Goal: Task Accomplishment & Management: Complete application form

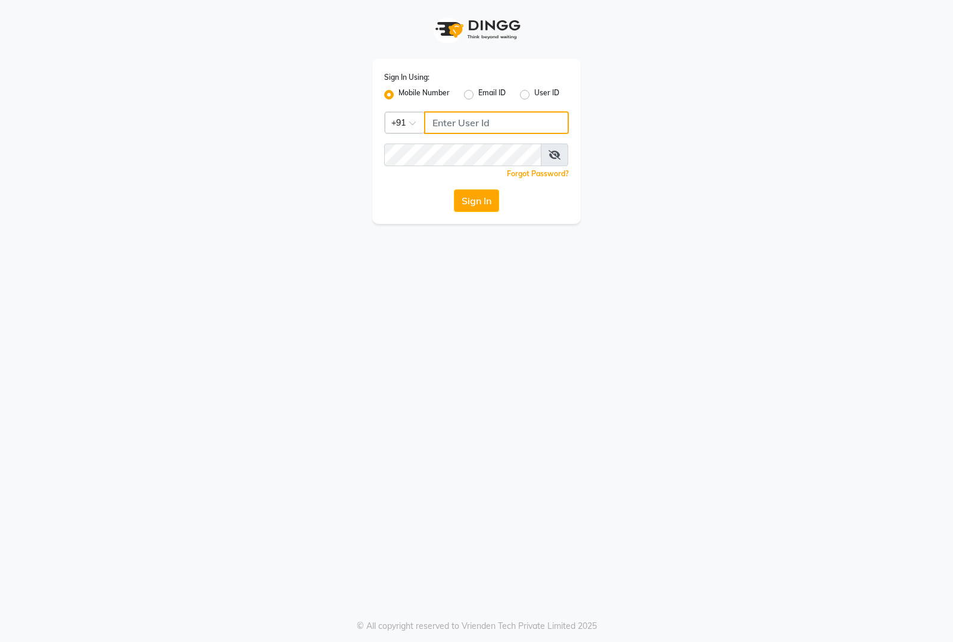
click at [478, 123] on input "Username" at bounding box center [496, 122] width 145 height 23
click at [532, 109] on div "Sign In Using: Mobile Number Email ID User ID Country Code × +91 Remember me Fo…" at bounding box center [476, 141] width 209 height 165
click at [531, 129] on input "Username" at bounding box center [496, 122] width 145 height 23
type input "8884866447"
click at [472, 209] on button "Sign In" at bounding box center [476, 200] width 45 height 23
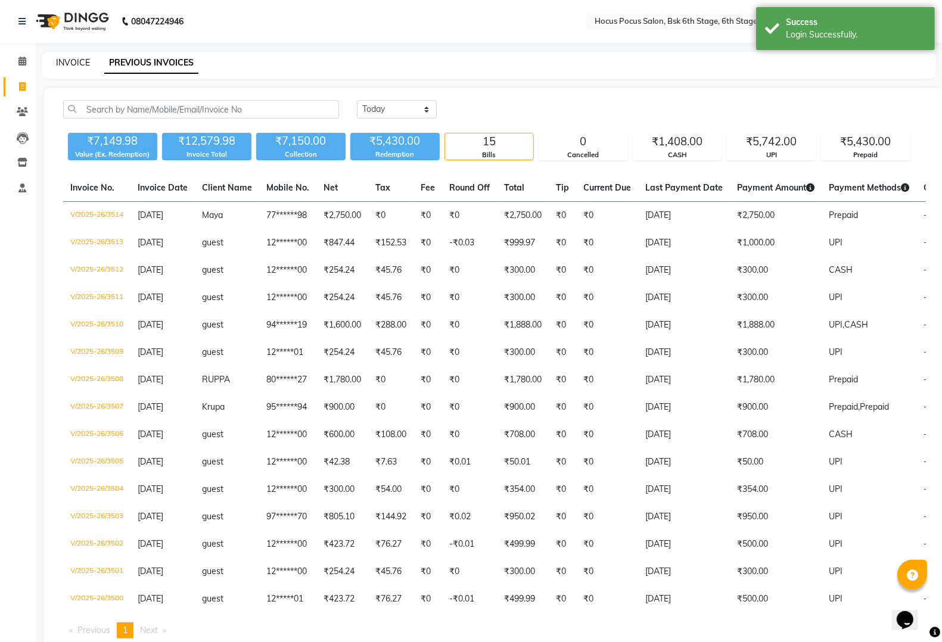
click at [71, 58] on link "INVOICE" at bounding box center [73, 62] width 34 height 11
select select "5242"
select select "service"
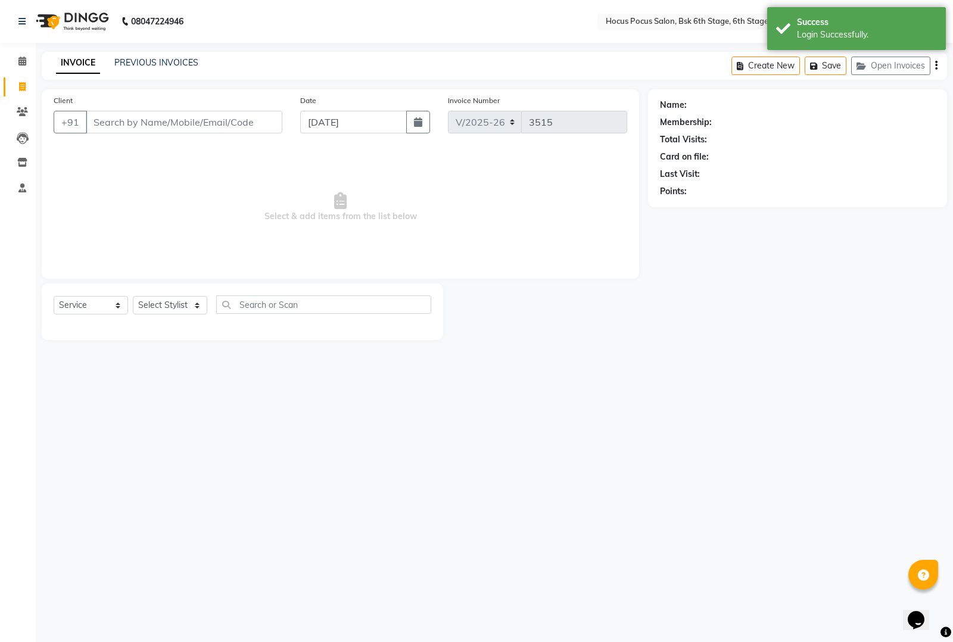
click at [118, 127] on input "Client" at bounding box center [184, 122] width 197 height 23
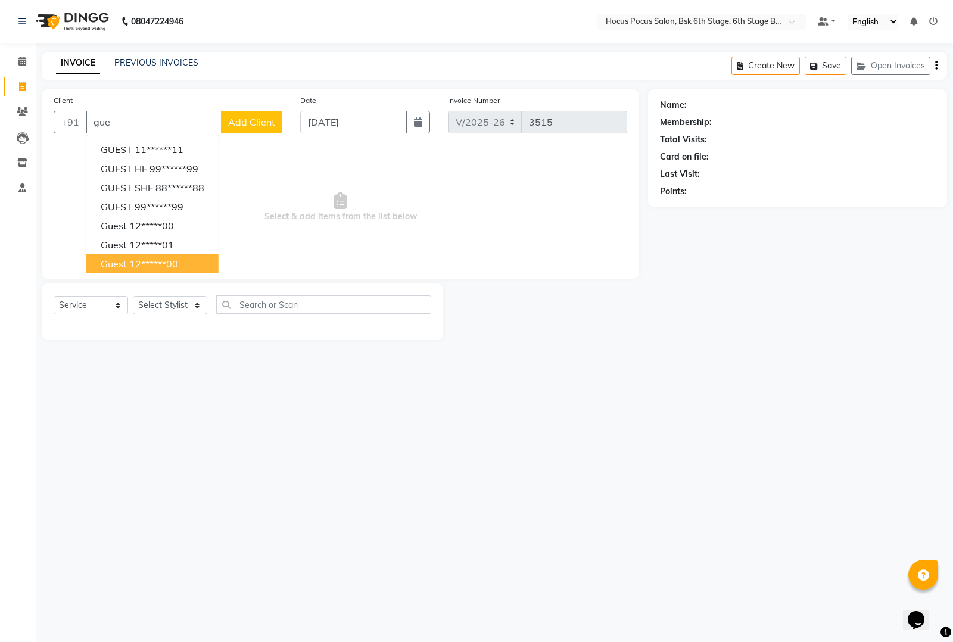
click at [152, 262] on ngb-highlight "12******00" at bounding box center [153, 264] width 49 height 12
type input "12******00"
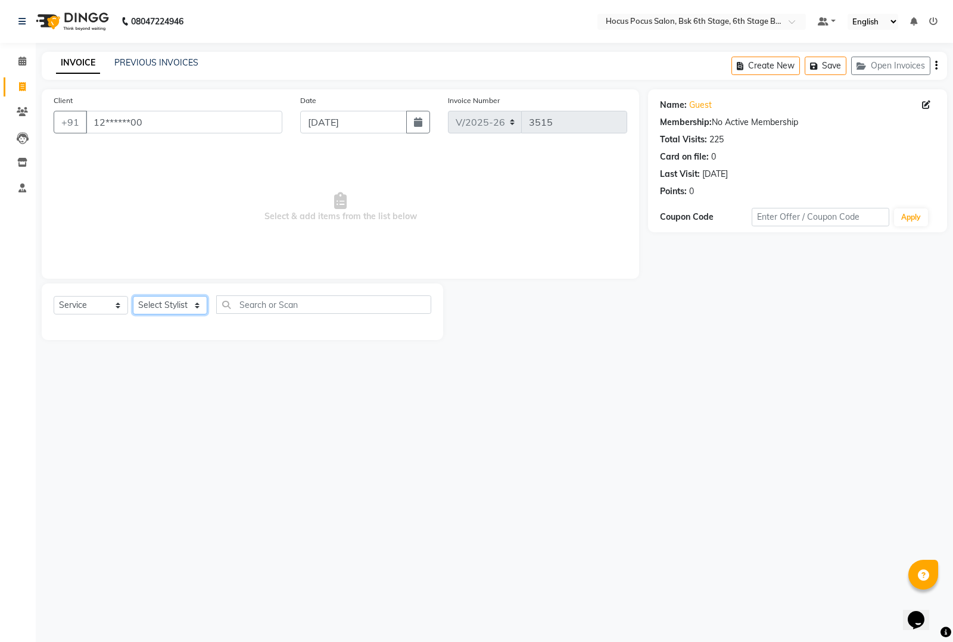
click at [168, 307] on select "Select Stylist [PERSON_NAME] hocus pocus [PERSON_NAME] [PERSON_NAME] [PERSON_NA…" at bounding box center [170, 305] width 74 height 18
select select "88481"
click at [133, 296] on select "Select Stylist [PERSON_NAME] hocus pocus [PERSON_NAME] [PERSON_NAME] [PERSON_NA…" at bounding box center [170, 305] width 74 height 18
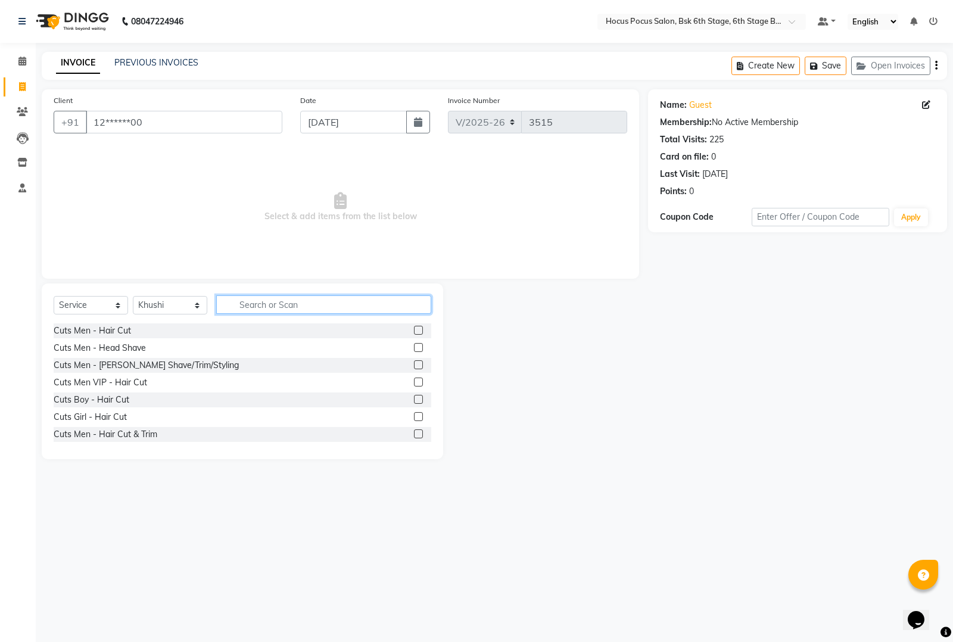
click at [280, 300] on input "text" at bounding box center [323, 305] width 215 height 18
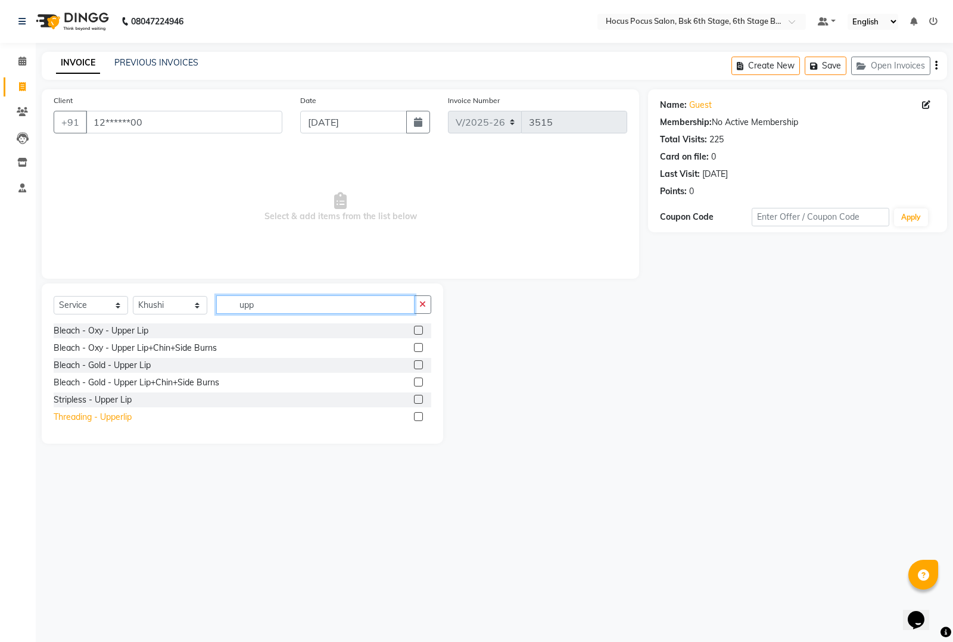
type input "upp"
click at [124, 419] on div "Threading - Upperlip" at bounding box center [93, 417] width 78 height 13
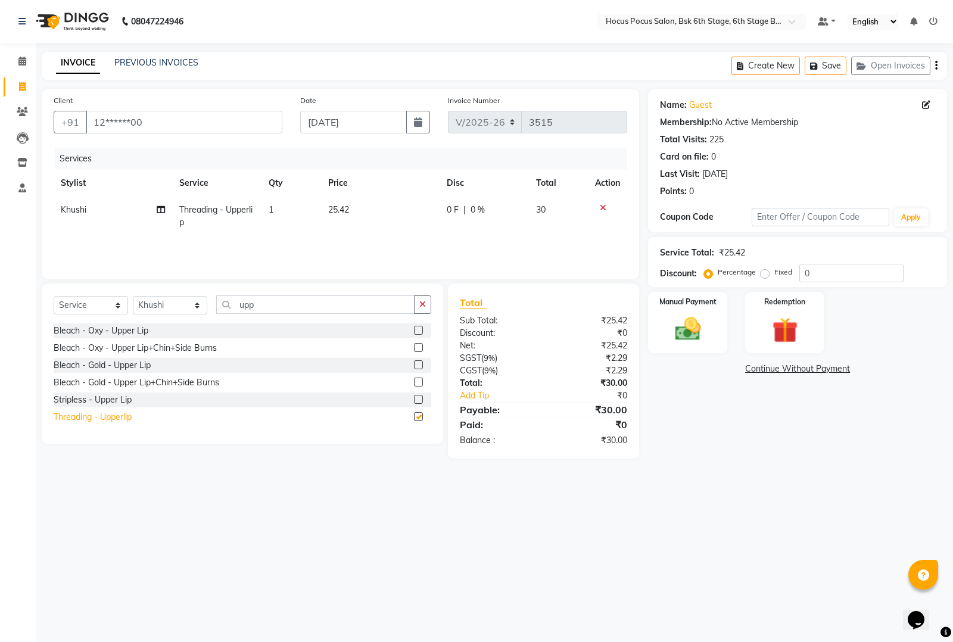
checkbox input "false"
click at [689, 328] on img at bounding box center [688, 329] width 43 height 30
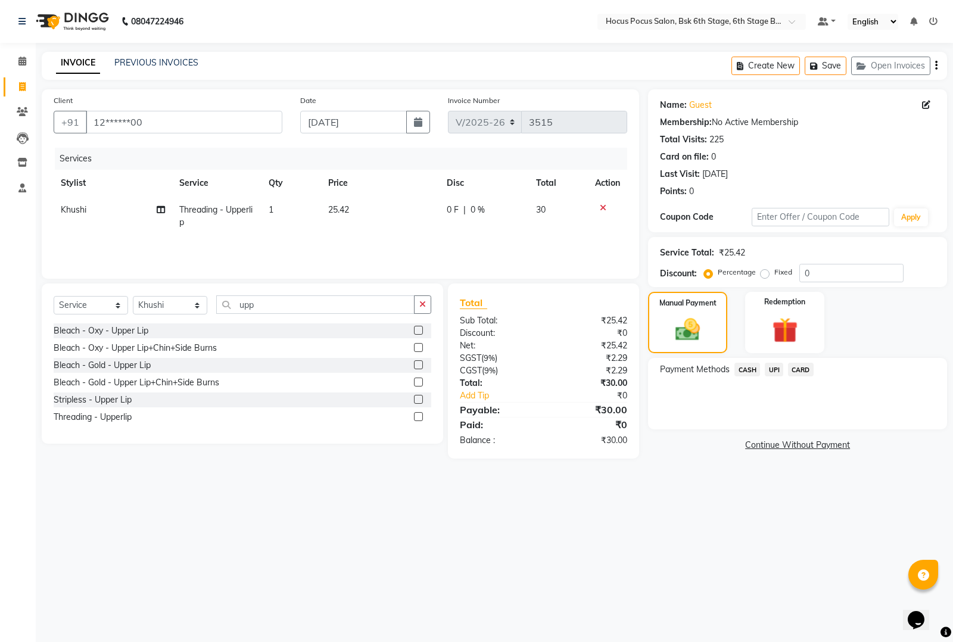
click at [769, 365] on span "UPI" at bounding box center [774, 370] width 18 height 14
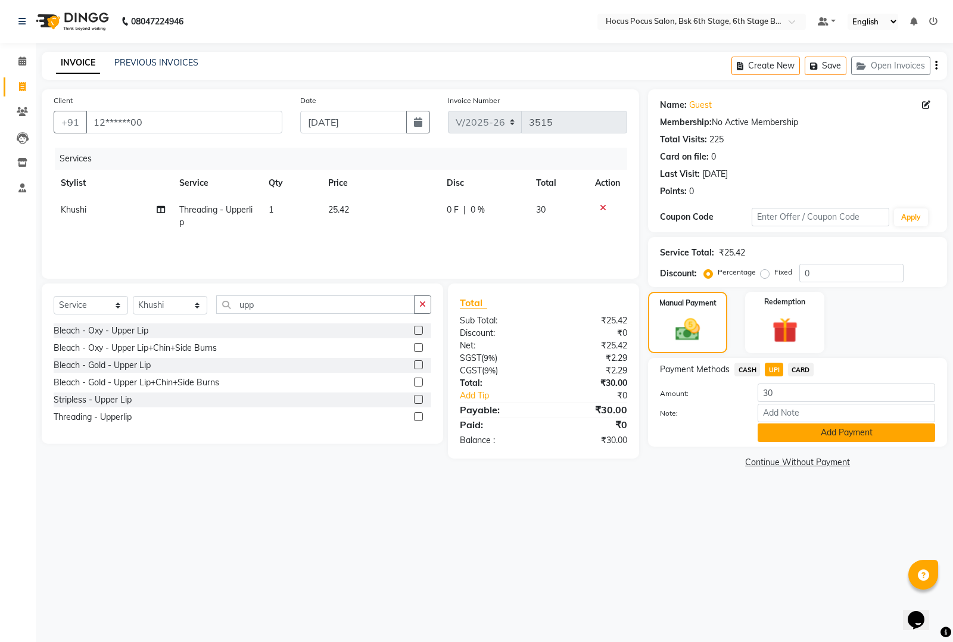
click at [778, 427] on button "Add Payment" at bounding box center [847, 433] width 178 height 18
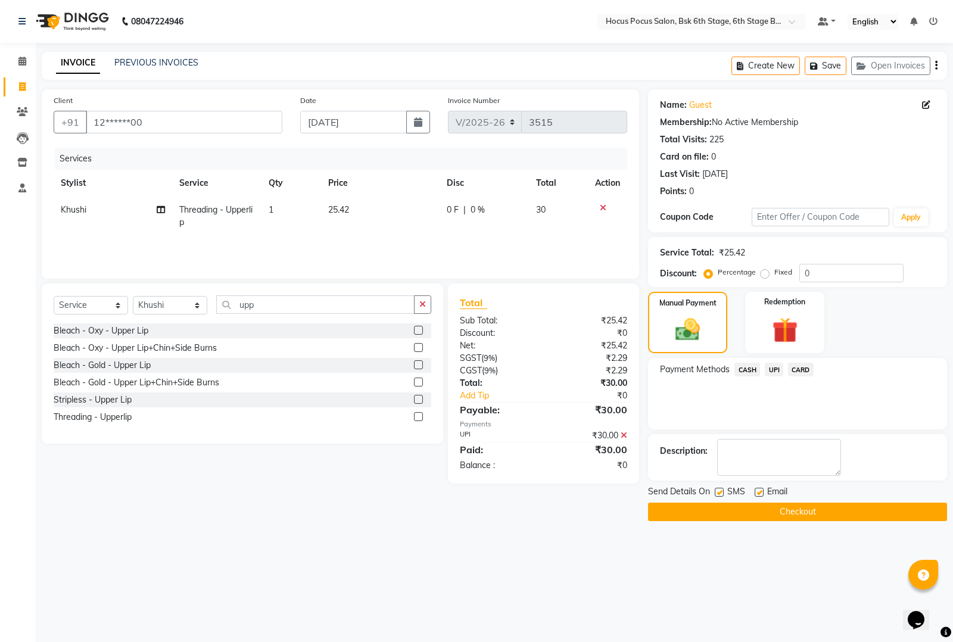
click at [722, 492] on label at bounding box center [719, 492] width 9 height 9
click at [722, 492] on input "checkbox" at bounding box center [719, 493] width 8 height 8
checkbox input "false"
click at [716, 520] on button "Checkout" at bounding box center [797, 512] width 299 height 18
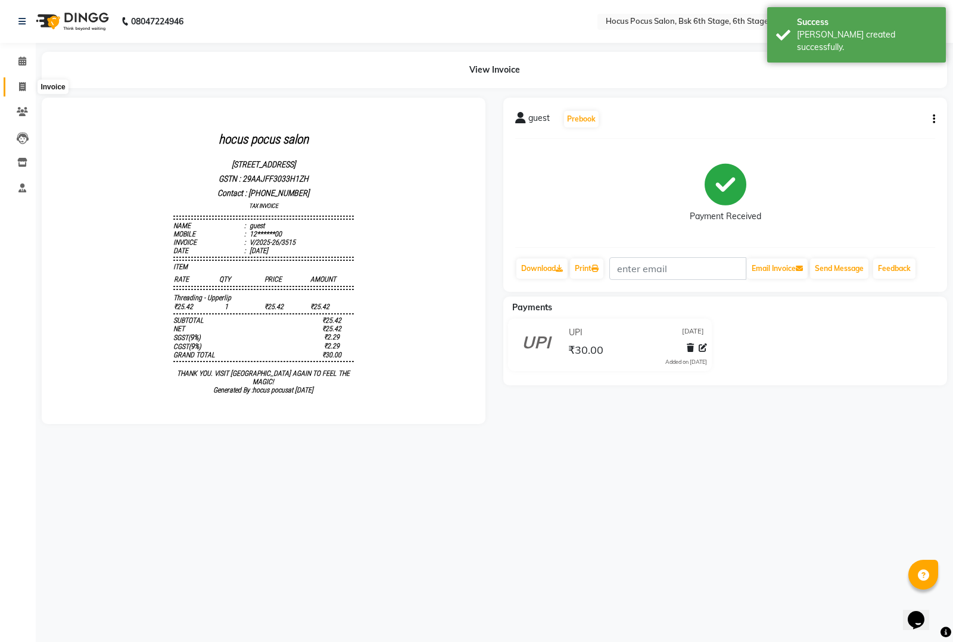
click at [19, 85] on icon at bounding box center [22, 86] width 7 height 9
select select "5242"
select select "service"
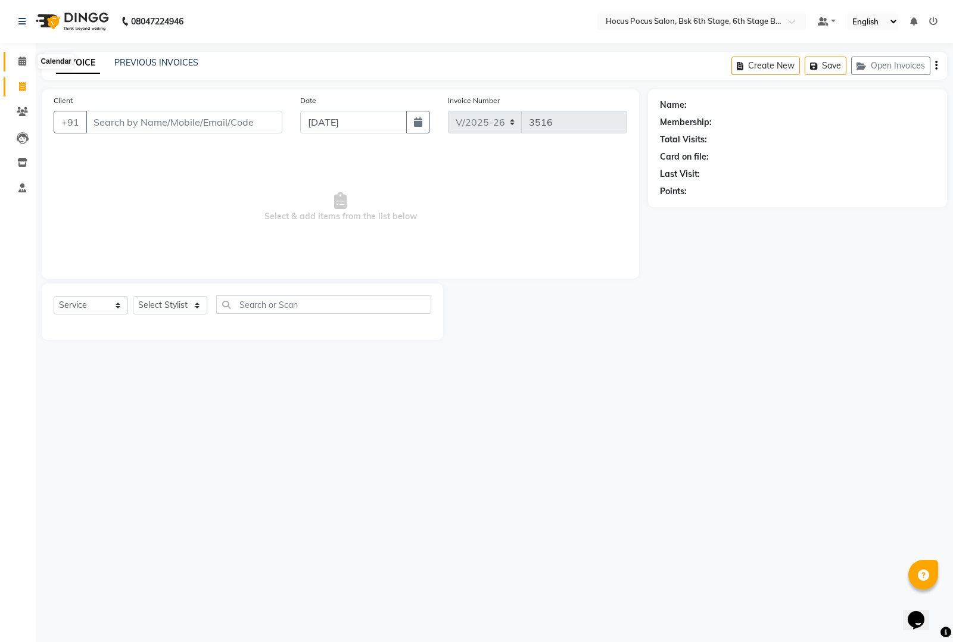
click at [27, 55] on span at bounding box center [22, 62] width 21 height 14
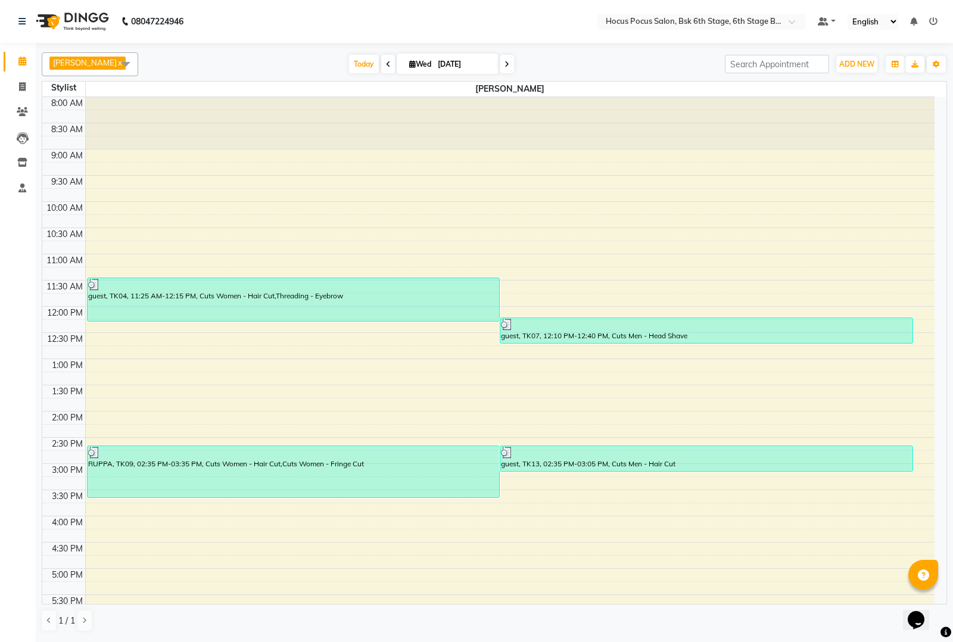
click at [97, 61] on span "[PERSON_NAME]" at bounding box center [87, 63] width 76 height 13
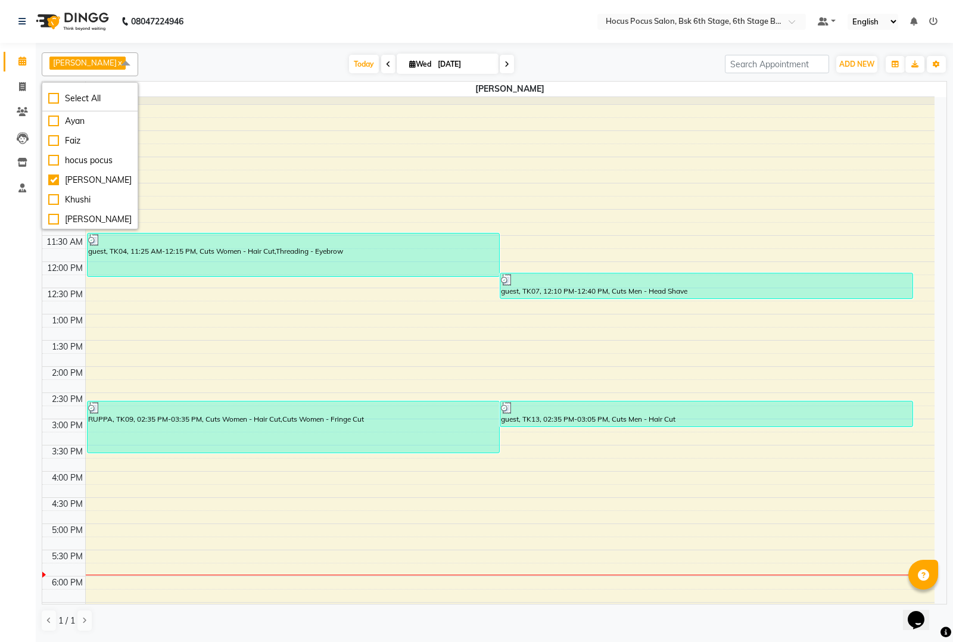
scroll to position [74, 0]
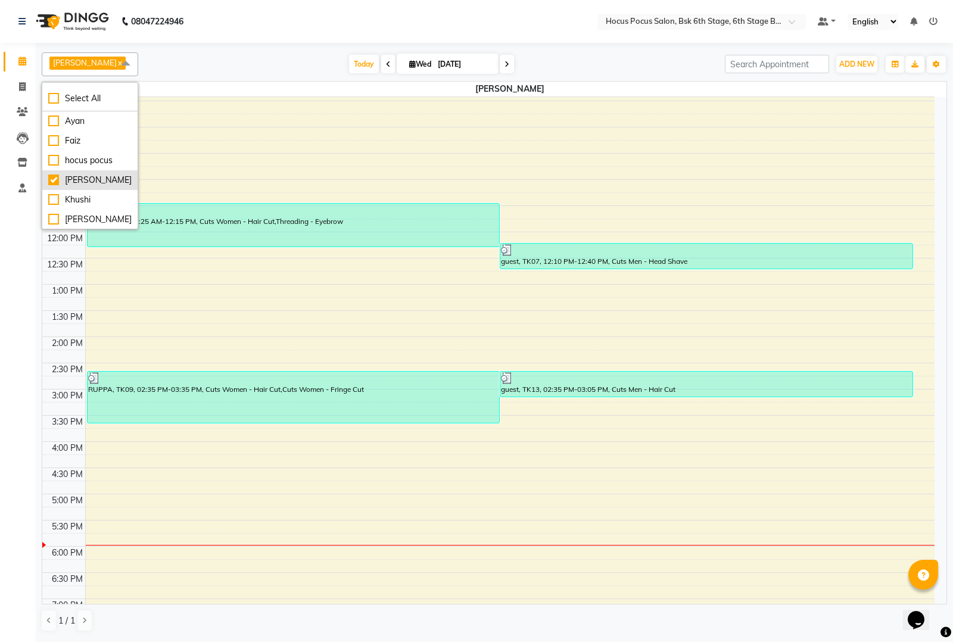
click at [54, 179] on div "[PERSON_NAME]" at bounding box center [89, 180] width 83 height 13
checkbox input "false"
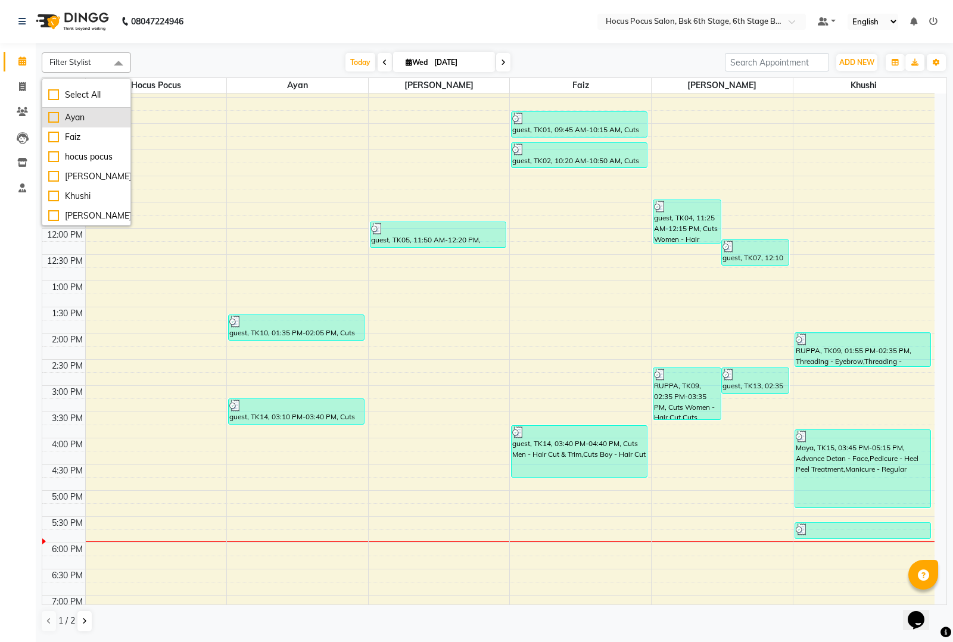
click at [54, 116] on div "Ayan" at bounding box center [86, 117] width 76 height 13
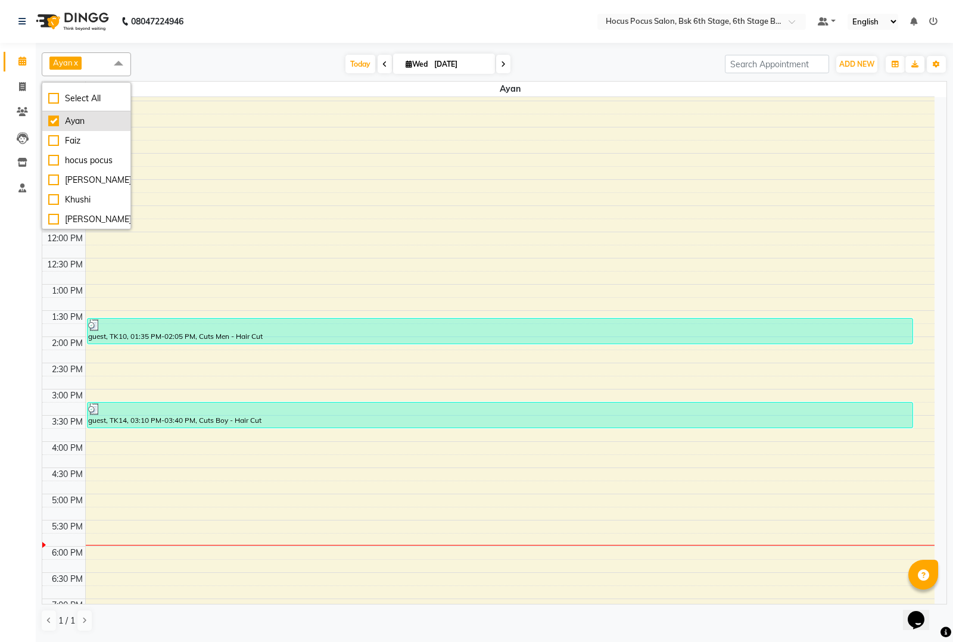
click at [52, 116] on div "Ayan" at bounding box center [86, 121] width 76 height 13
checkbox input "false"
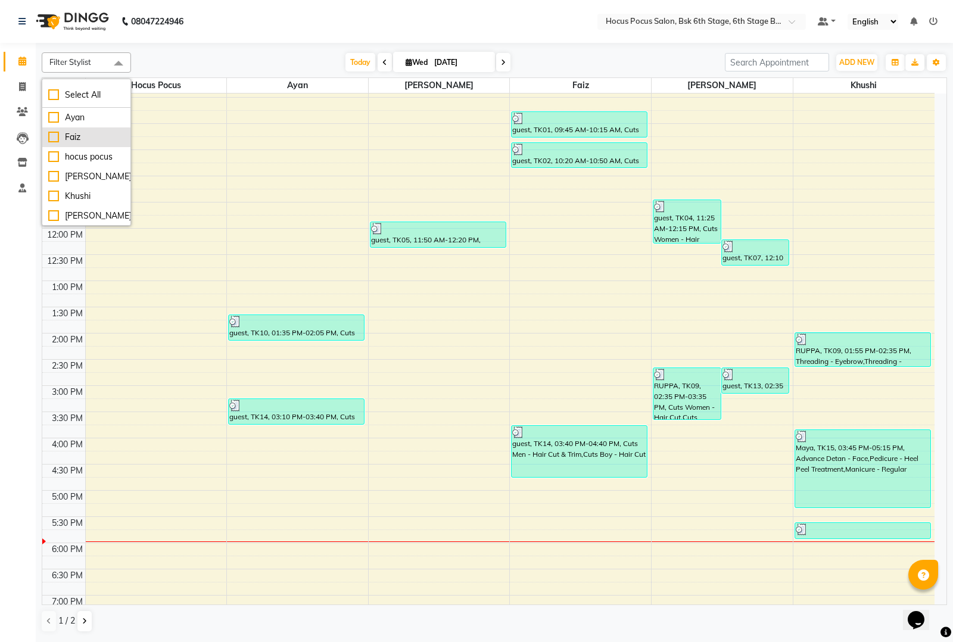
click at [54, 137] on div "Faiz" at bounding box center [86, 137] width 76 height 13
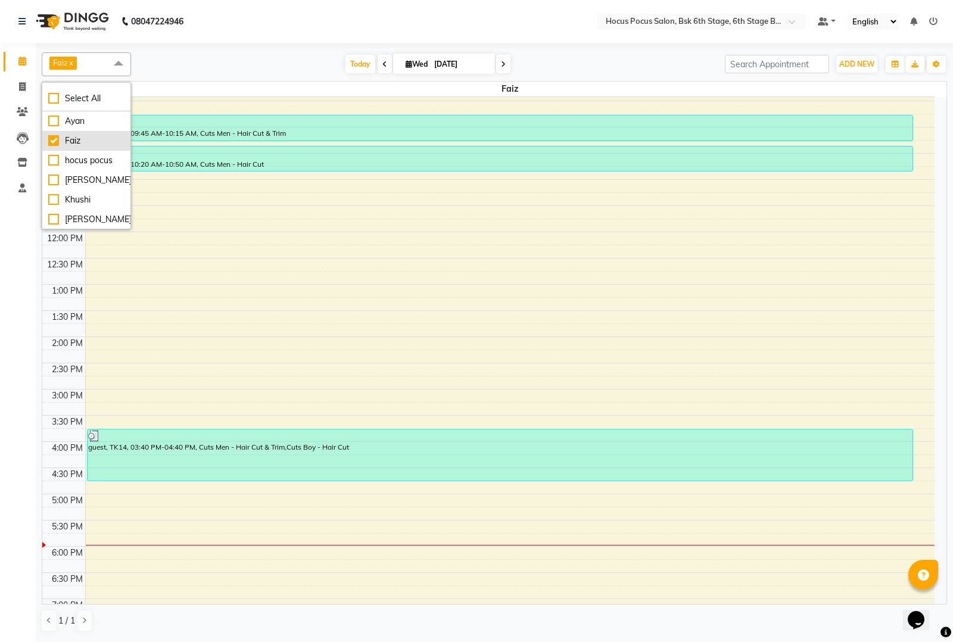
click at [54, 140] on div "Faiz" at bounding box center [86, 141] width 76 height 13
checkbox input "false"
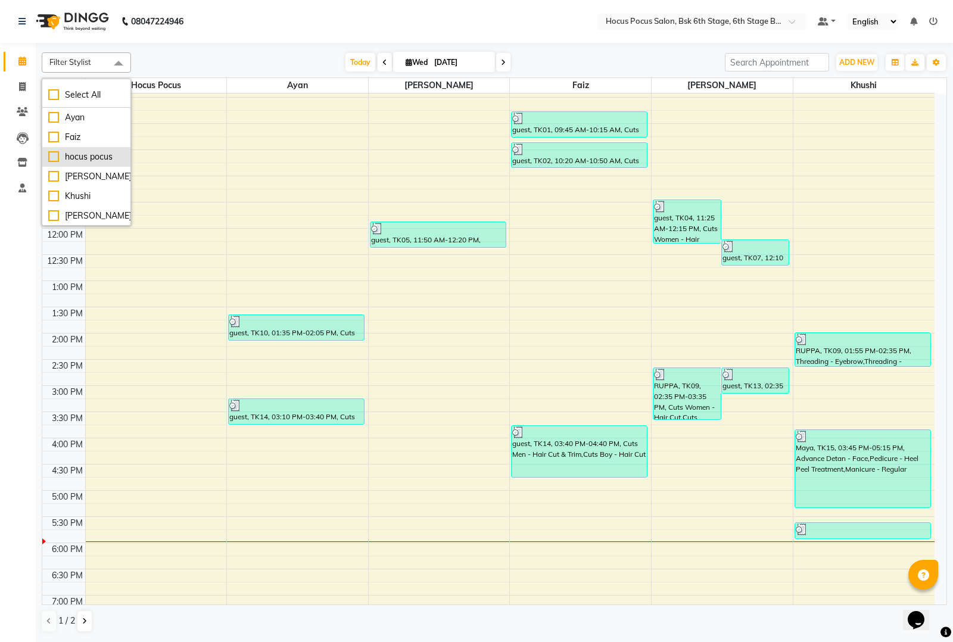
click at [55, 158] on div "hocus pocus" at bounding box center [86, 157] width 76 height 13
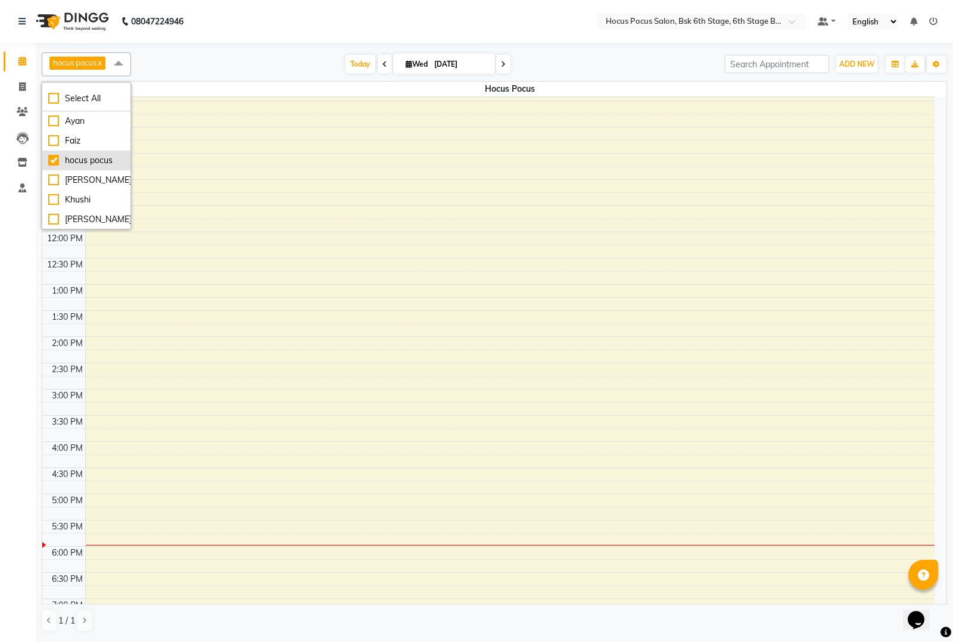
click at [55, 158] on div "hocus pocus" at bounding box center [86, 160] width 76 height 13
checkbox input "false"
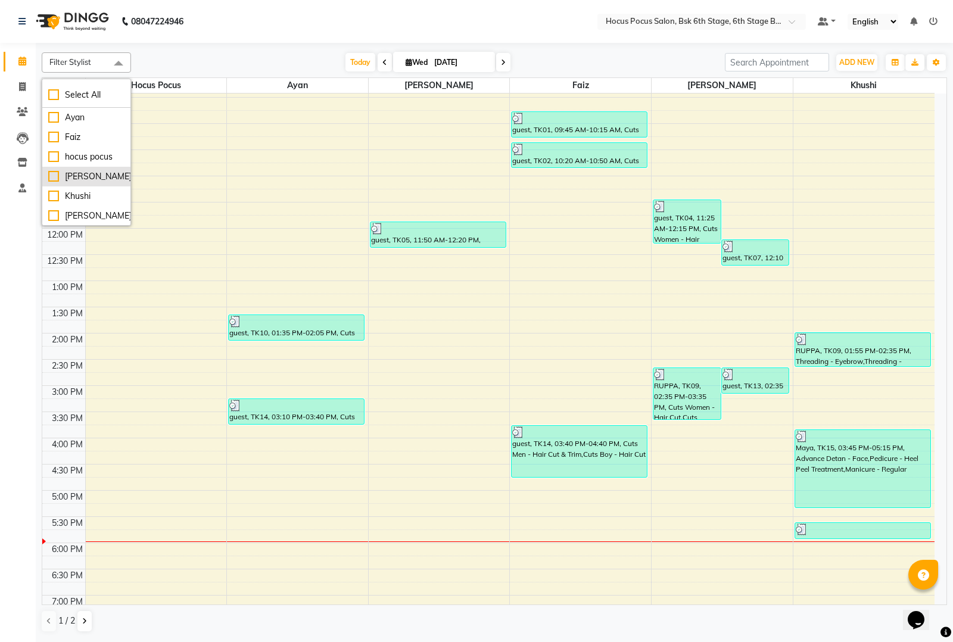
click at [52, 177] on div "[PERSON_NAME]" at bounding box center [86, 176] width 76 height 13
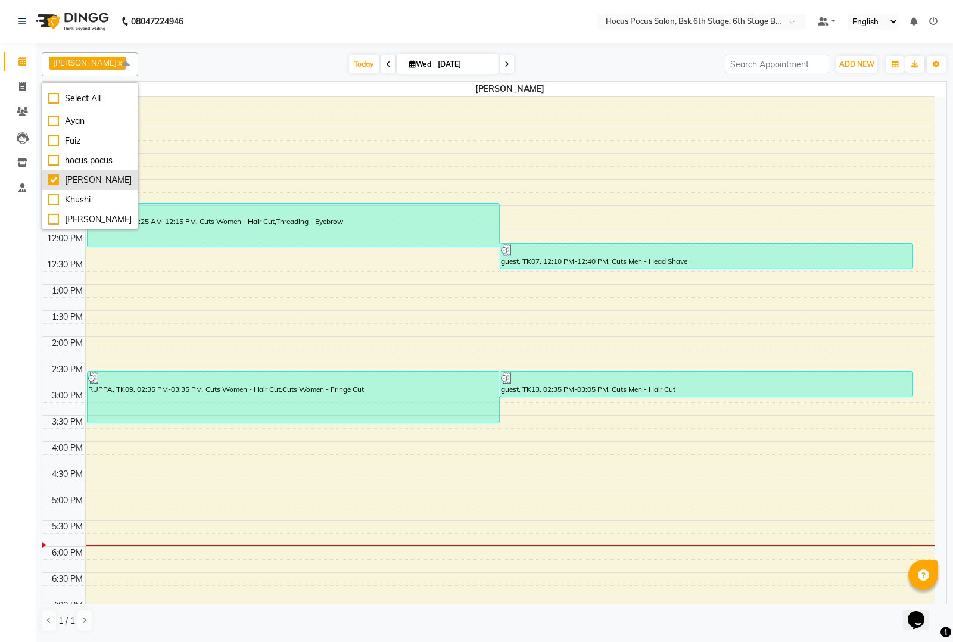
click at [52, 177] on div "[PERSON_NAME]" at bounding box center [89, 180] width 83 height 13
checkbox input "false"
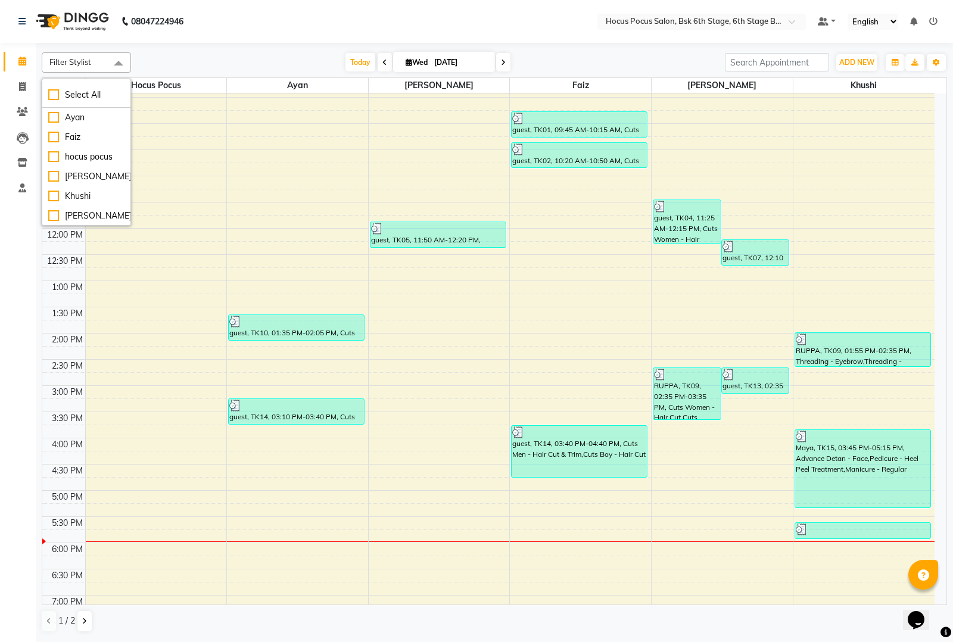
scroll to position [39, 0]
click at [51, 216] on div "Sai" at bounding box center [86, 216] width 76 height 13
checkbox input "true"
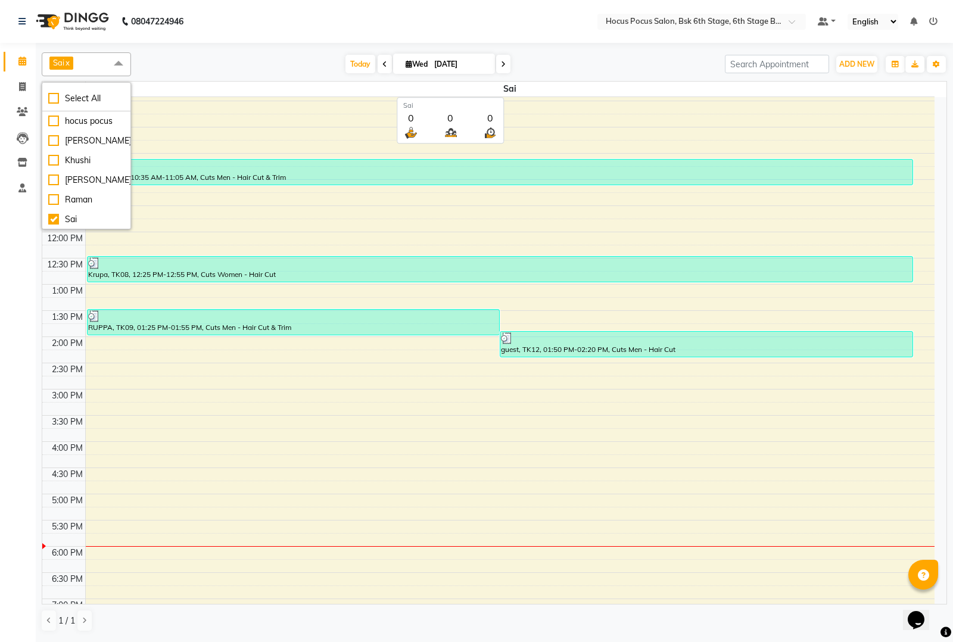
click at [326, 88] on span "Sai" at bounding box center [511, 89] width 850 height 15
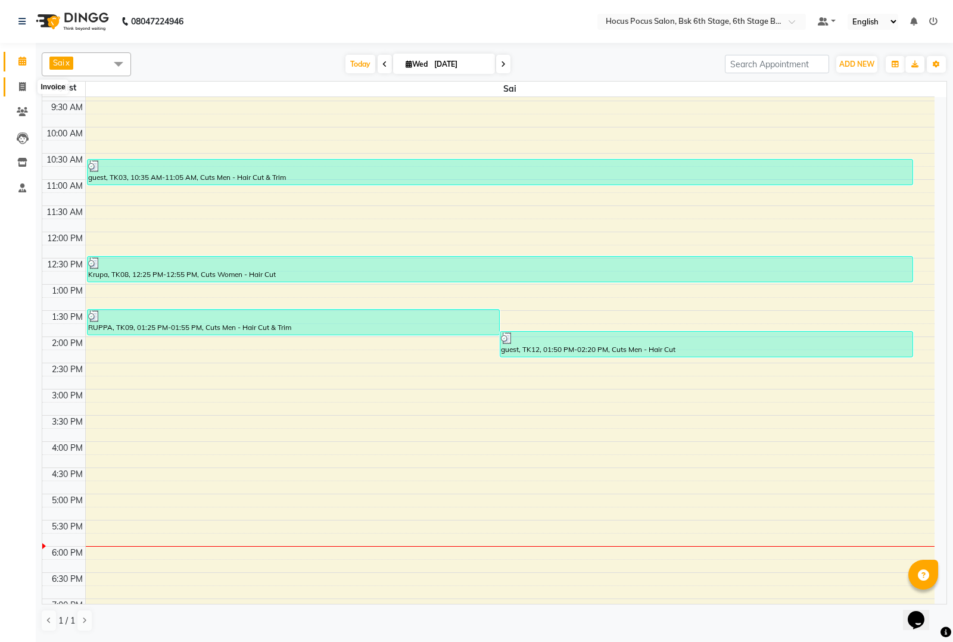
click at [25, 85] on icon at bounding box center [22, 86] width 7 height 9
select select "5242"
select select "service"
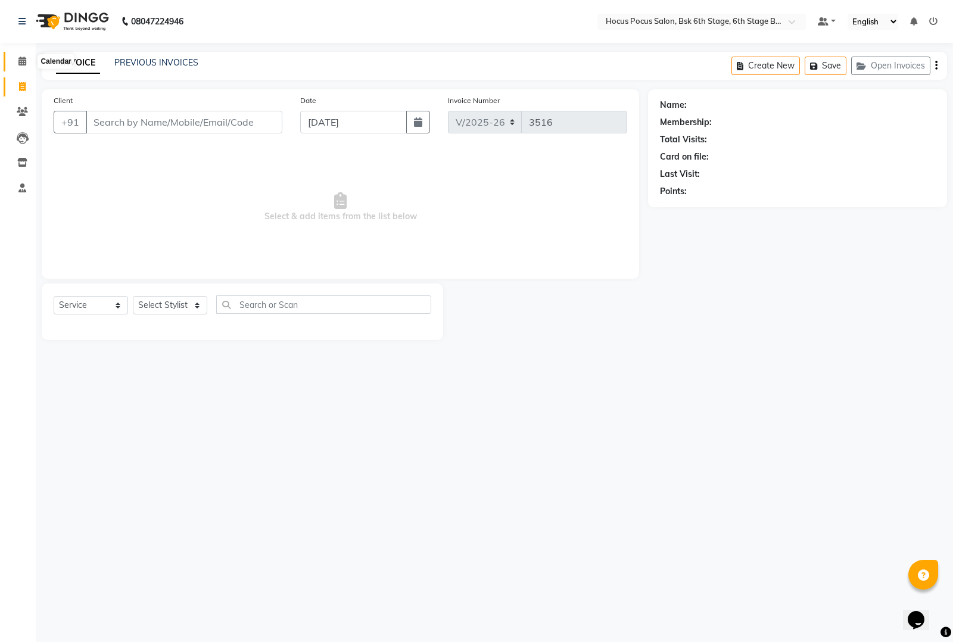
click at [25, 61] on icon at bounding box center [22, 61] width 8 height 9
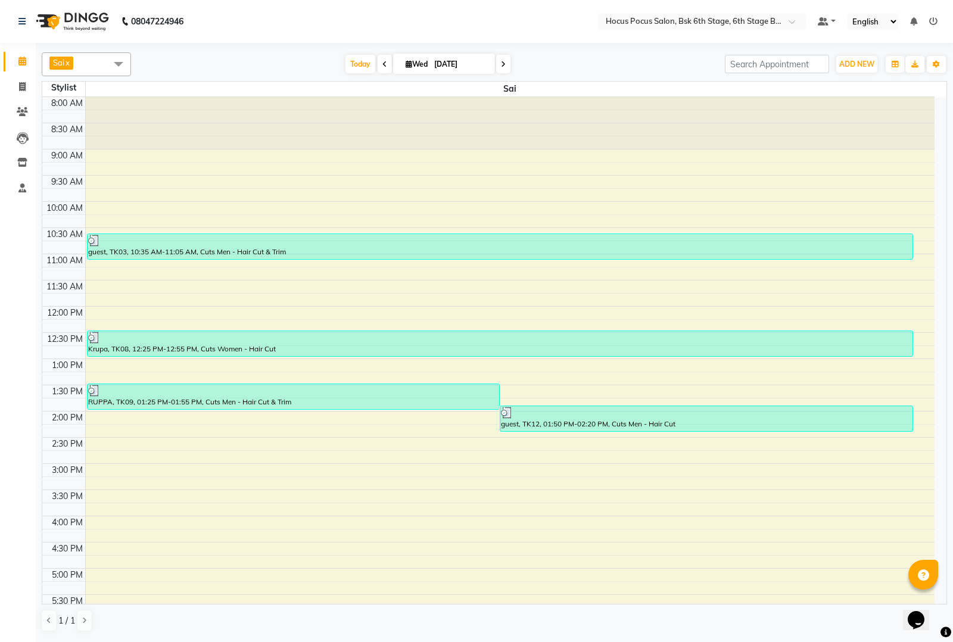
click at [70, 61] on link "x" at bounding box center [66, 63] width 5 height 10
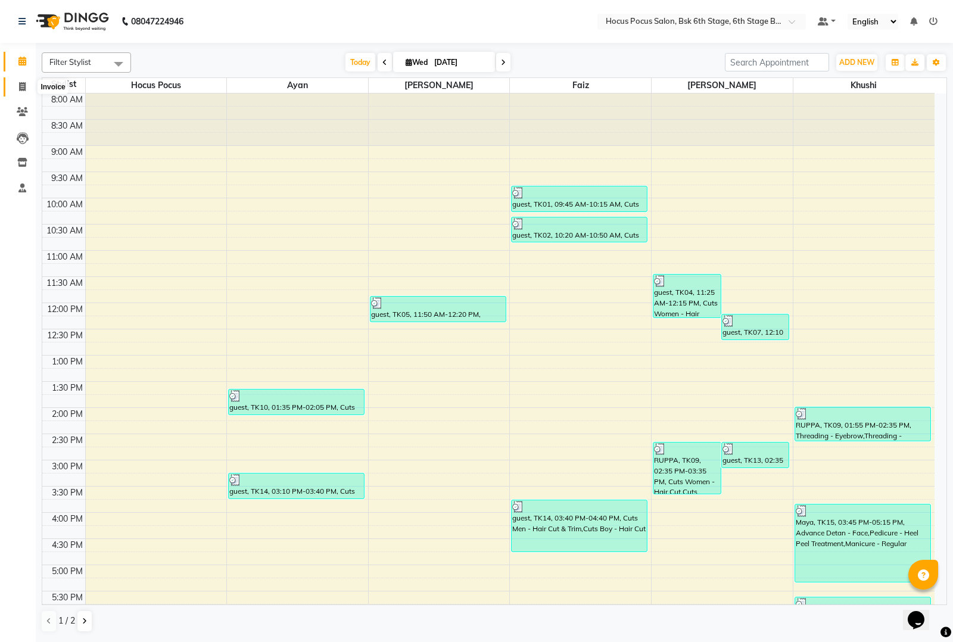
click at [22, 86] on icon at bounding box center [22, 86] width 7 height 9
select select "service"
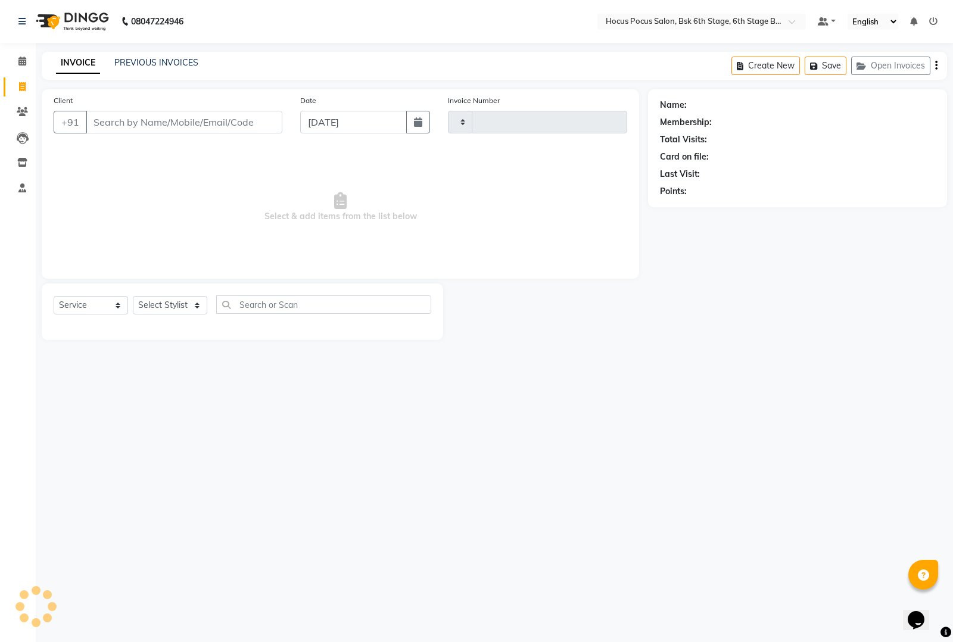
type input "3516"
select select "5242"
click at [23, 63] on icon at bounding box center [22, 61] width 8 height 9
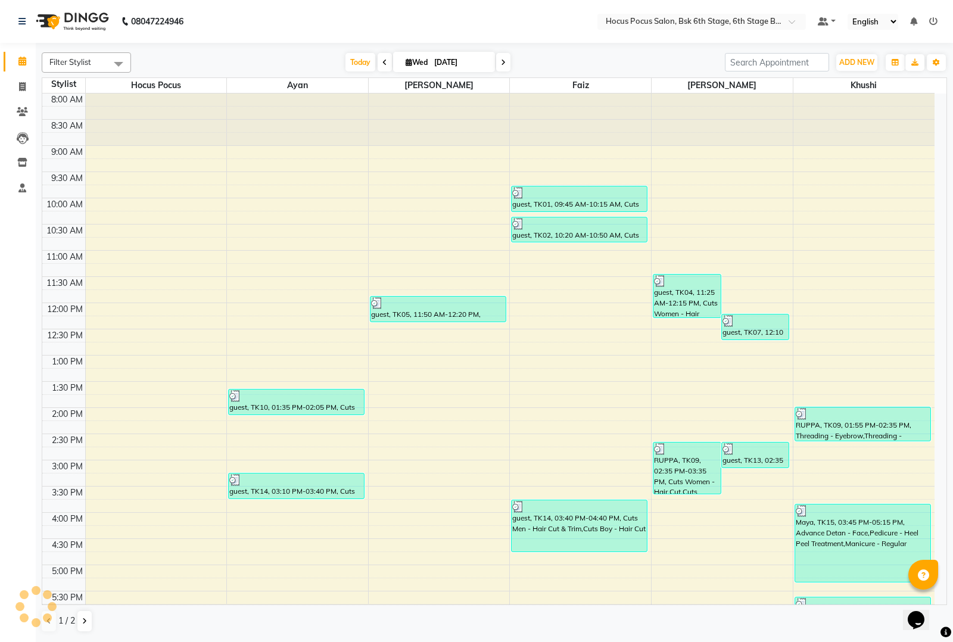
click at [114, 63] on span at bounding box center [119, 63] width 24 height 23
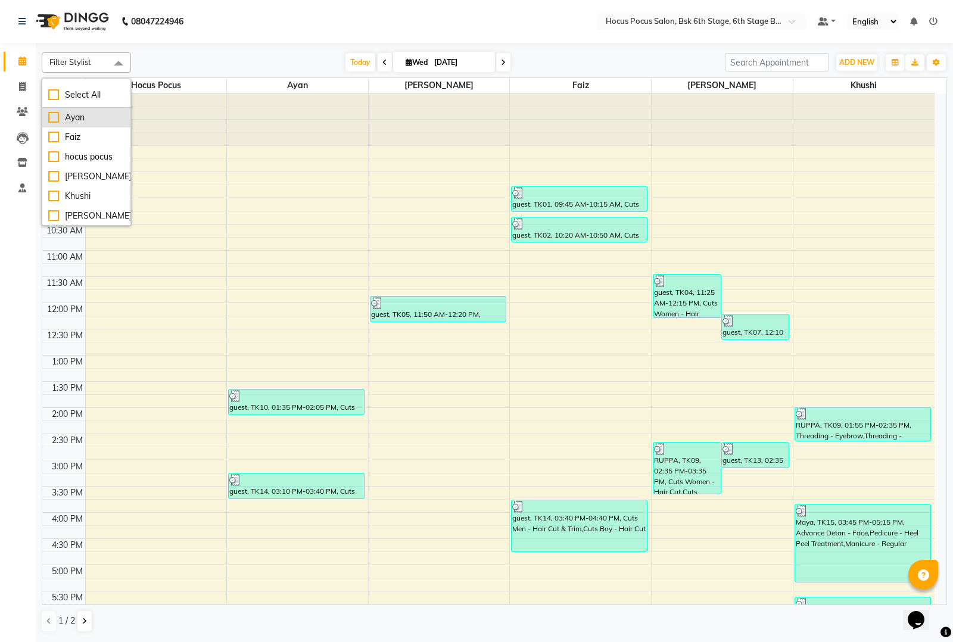
click at [49, 112] on div "Ayan" at bounding box center [86, 117] width 76 height 13
checkbox input "true"
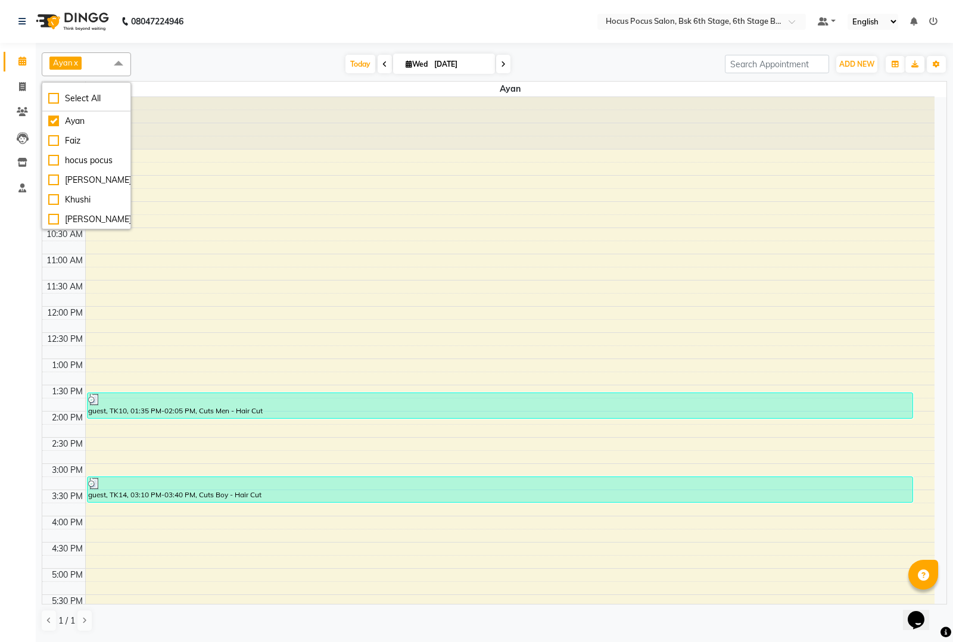
click at [78, 61] on link "x" at bounding box center [75, 63] width 5 height 10
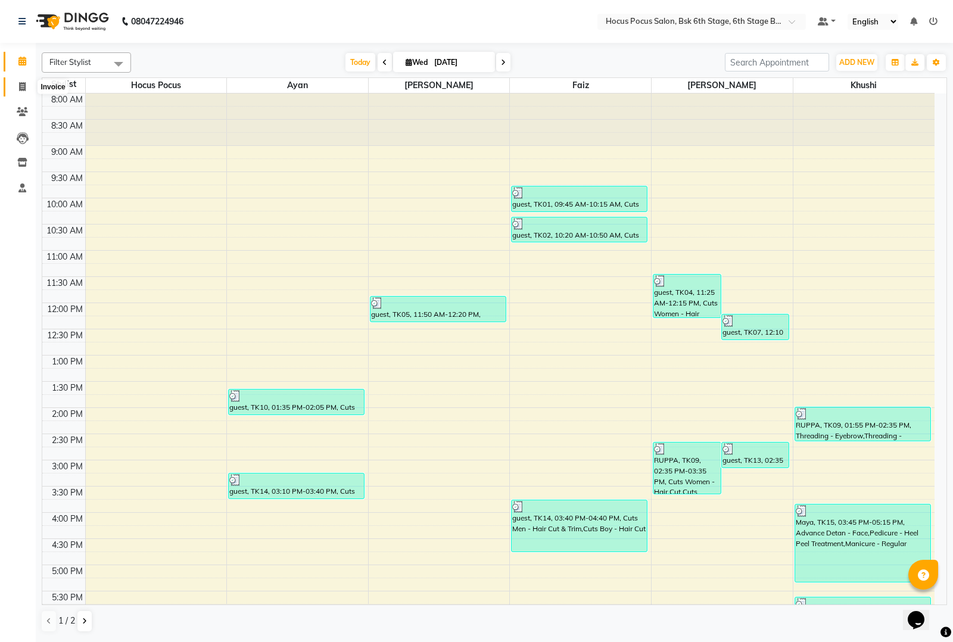
click at [28, 85] on span at bounding box center [22, 87] width 21 height 14
select select "5242"
select select "service"
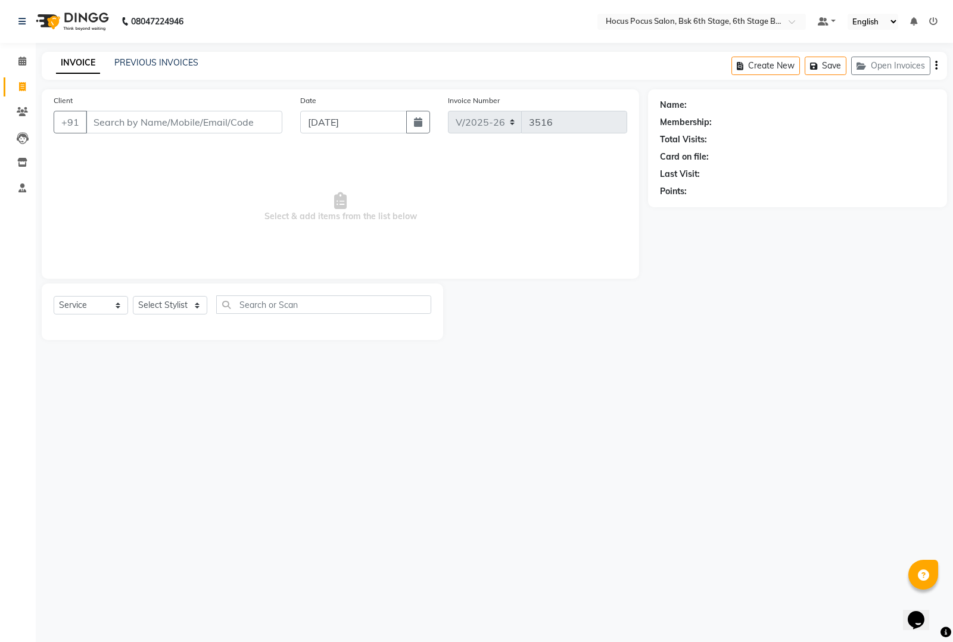
click at [30, 45] on div "Calendar Invoice Clients Leads Inventory Staff Completed InProgress Upcoming Dr…" at bounding box center [80, 329] width 161 height 590
click at [24, 57] on icon at bounding box center [22, 61] width 8 height 9
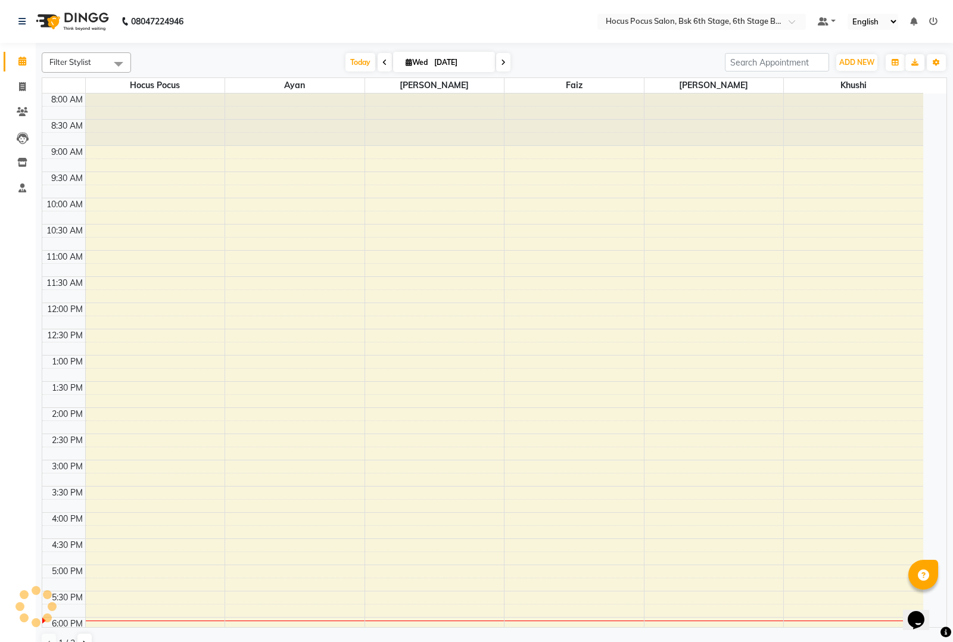
click at [24, 58] on icon at bounding box center [22, 61] width 8 height 9
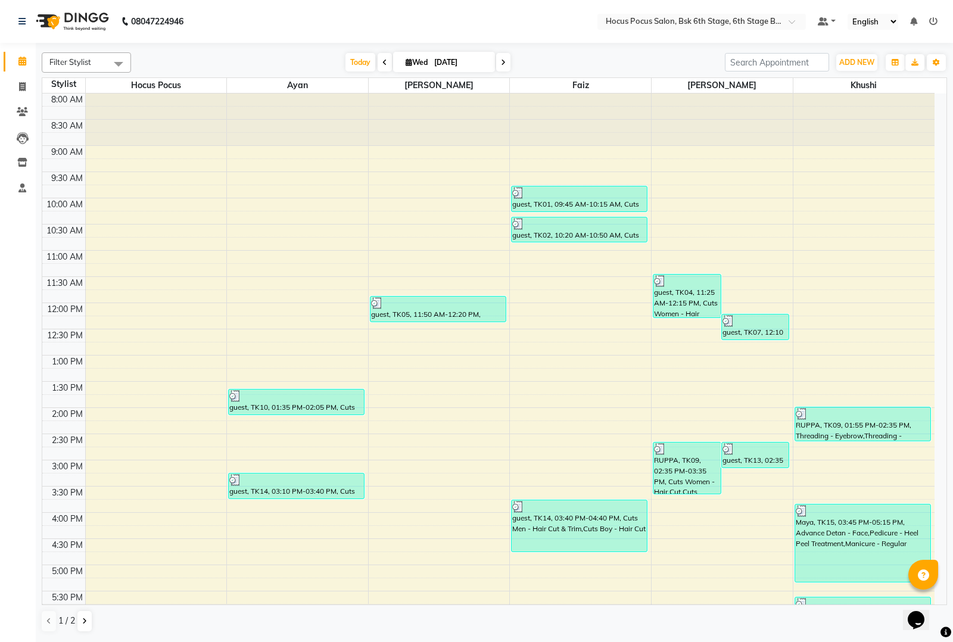
click at [118, 64] on span at bounding box center [119, 63] width 24 height 23
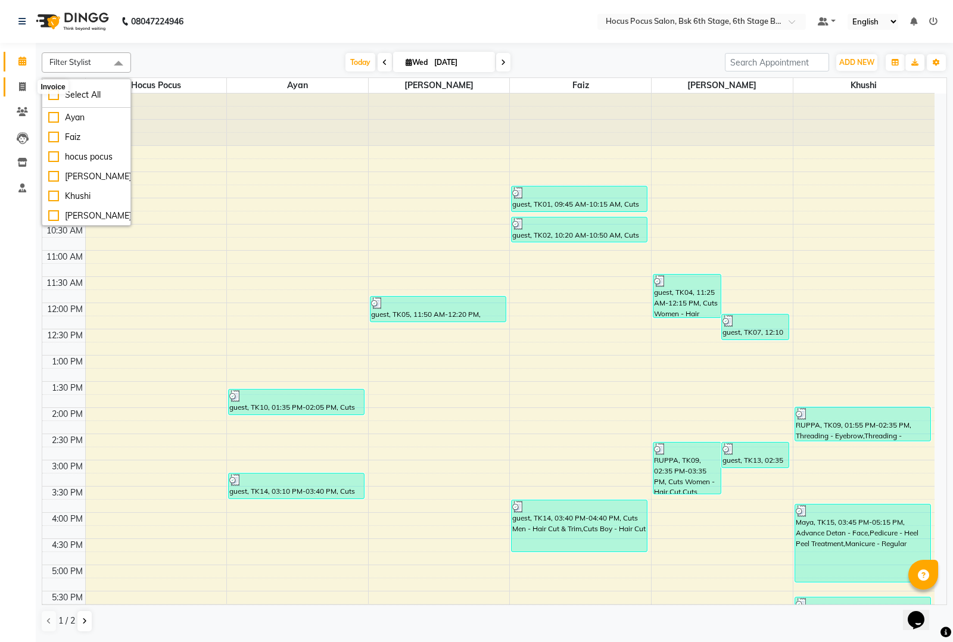
click at [18, 82] on span at bounding box center [22, 87] width 21 height 14
select select "5242"
select select "service"
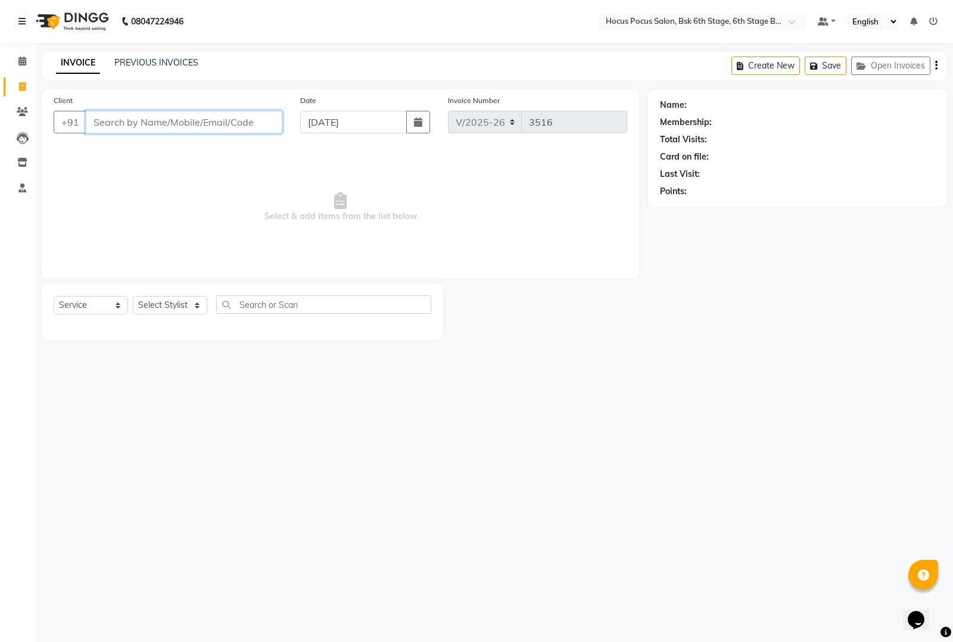
click at [105, 122] on input "Client" at bounding box center [184, 122] width 197 height 23
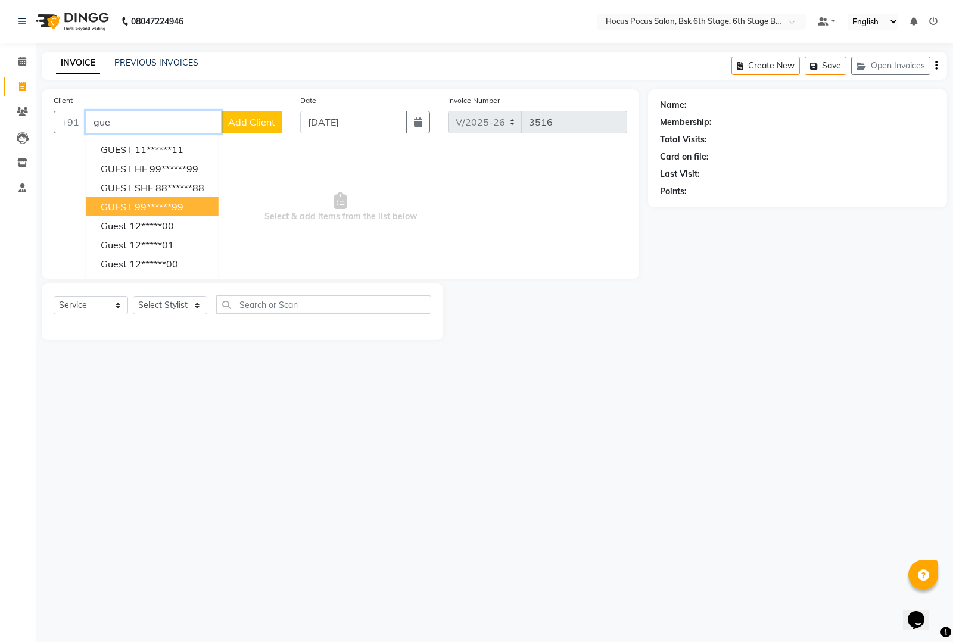
click at [116, 215] on button "GUEST 99******99" at bounding box center [152, 206] width 132 height 19
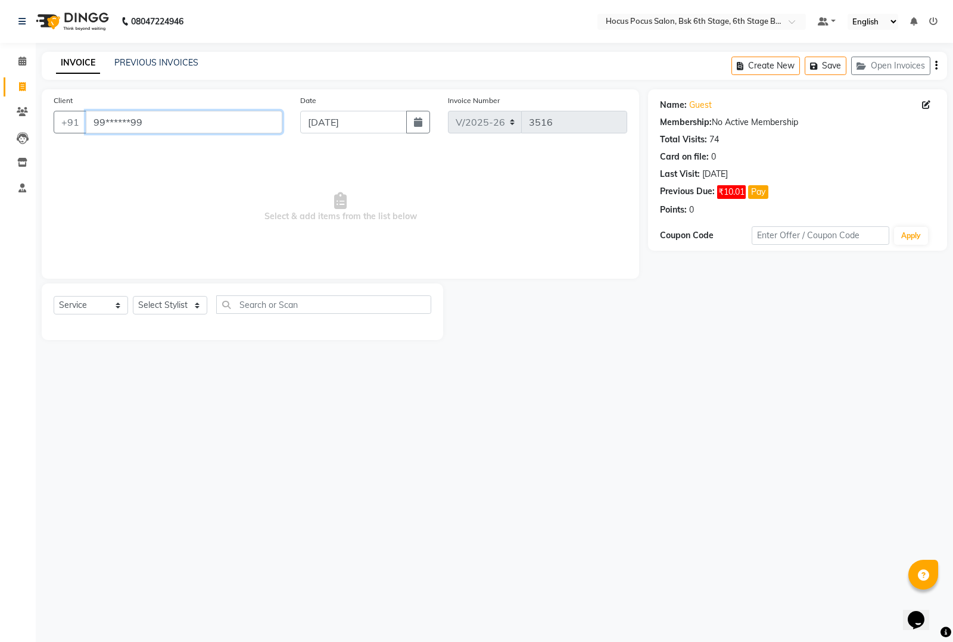
click at [105, 128] on input "99******99" at bounding box center [184, 122] width 197 height 23
click at [169, 117] on input "99******99" at bounding box center [184, 122] width 197 height 23
type input "9"
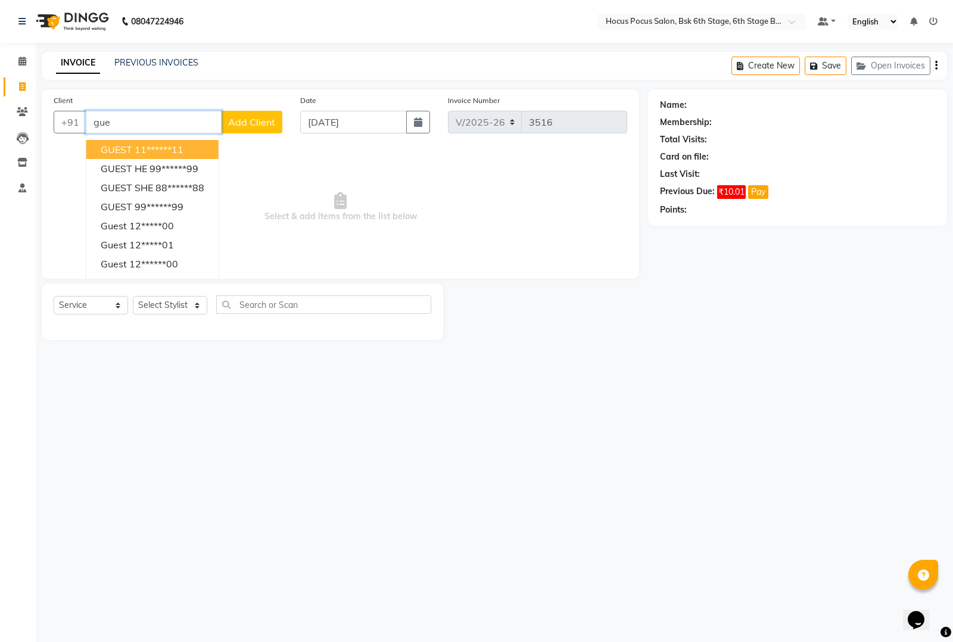
click at [127, 144] on span "GUEST" at bounding box center [117, 150] width 32 height 12
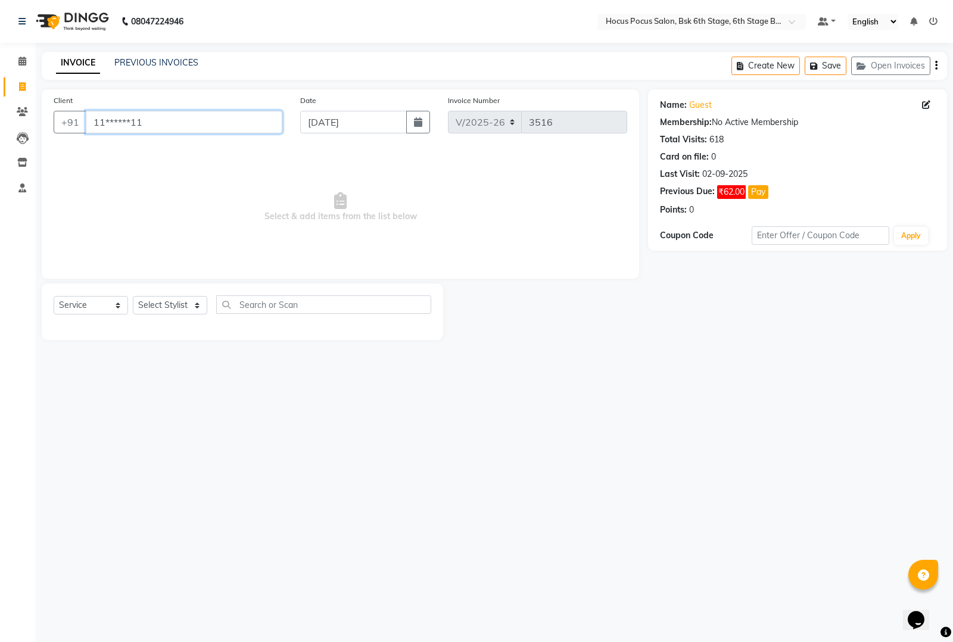
click at [150, 121] on input "11******11" at bounding box center [184, 122] width 197 height 23
type input "1"
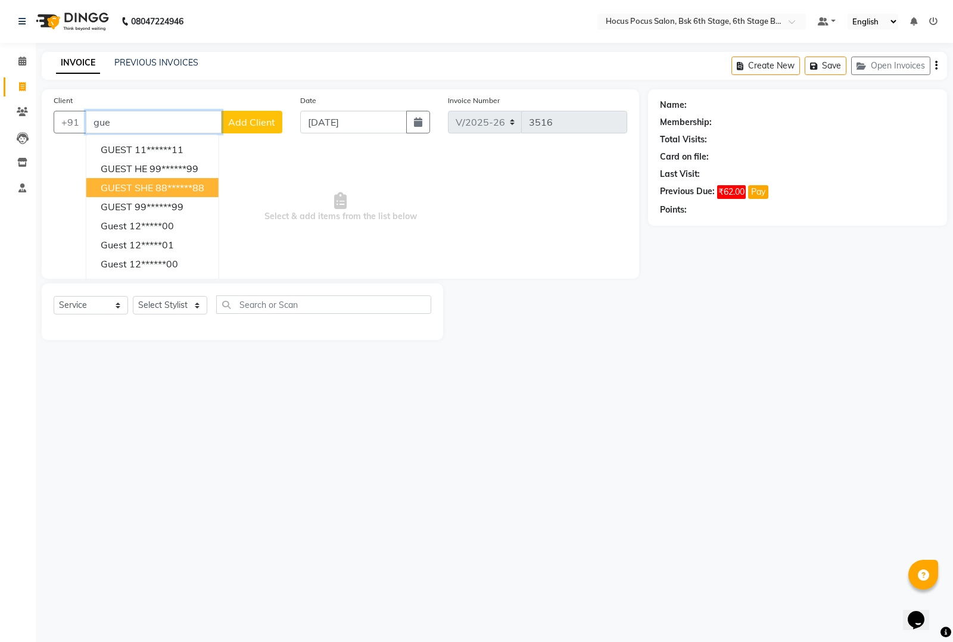
click at [136, 191] on span "GUEST SHE" at bounding box center [127, 188] width 52 height 12
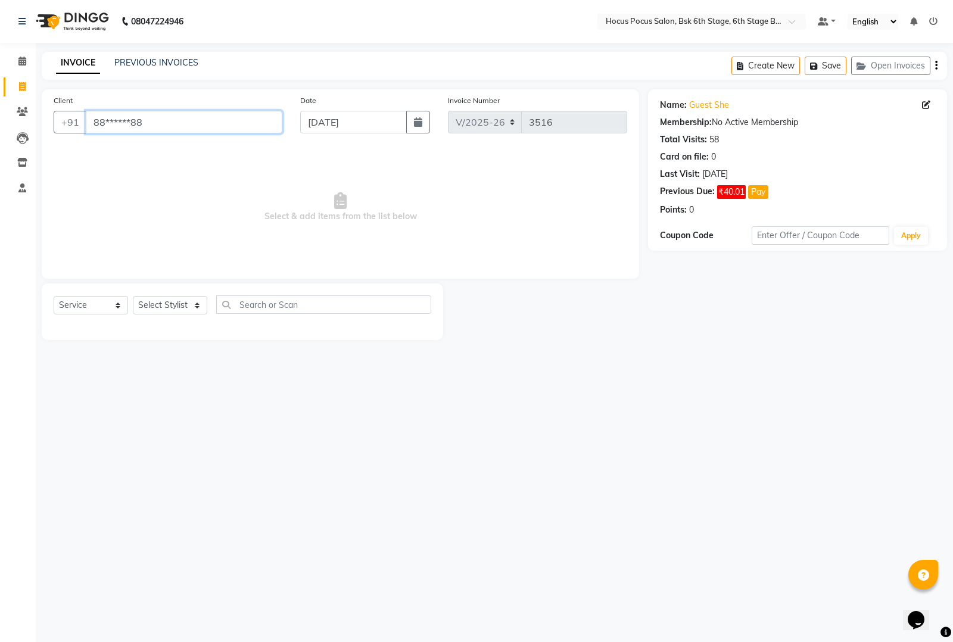
click at [158, 114] on input "88******88" at bounding box center [184, 122] width 197 height 23
type input "8"
click at [209, 114] on input "Client" at bounding box center [184, 122] width 197 height 23
click at [212, 127] on input "Client" at bounding box center [184, 122] width 197 height 23
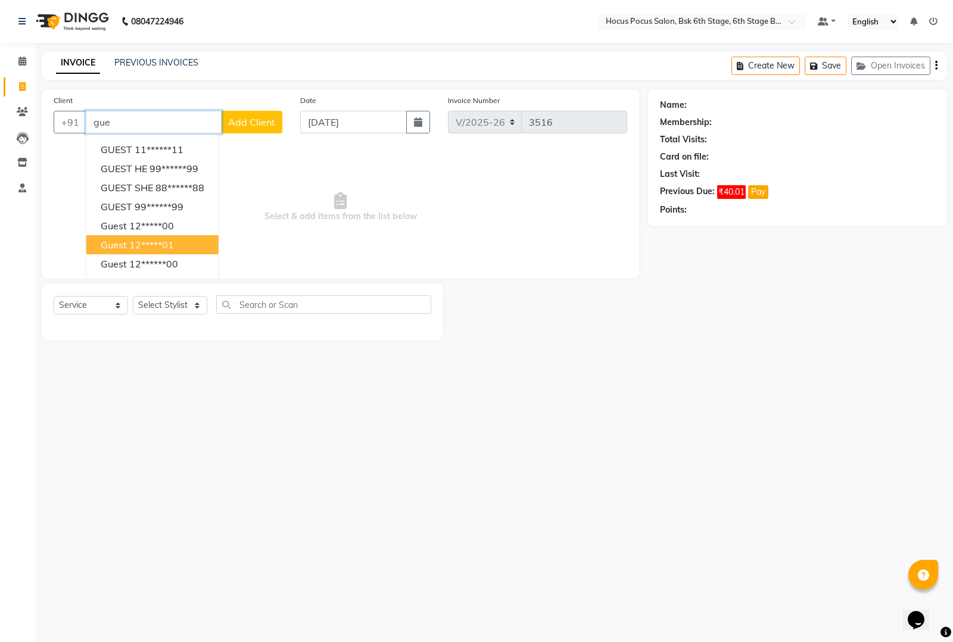
click at [156, 251] on button "guest 12*****01" at bounding box center [152, 244] width 132 height 19
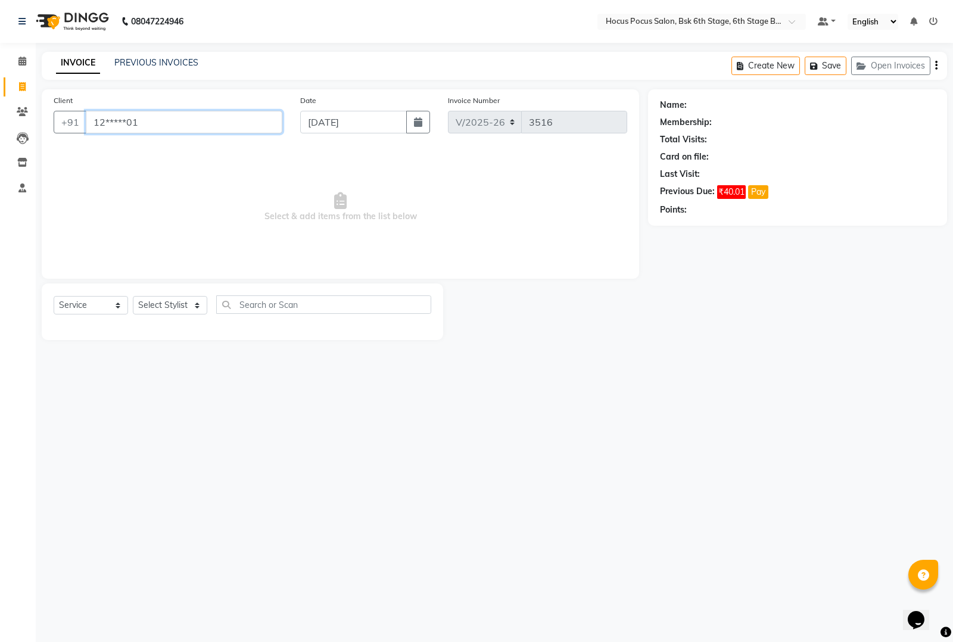
type input "12*****01"
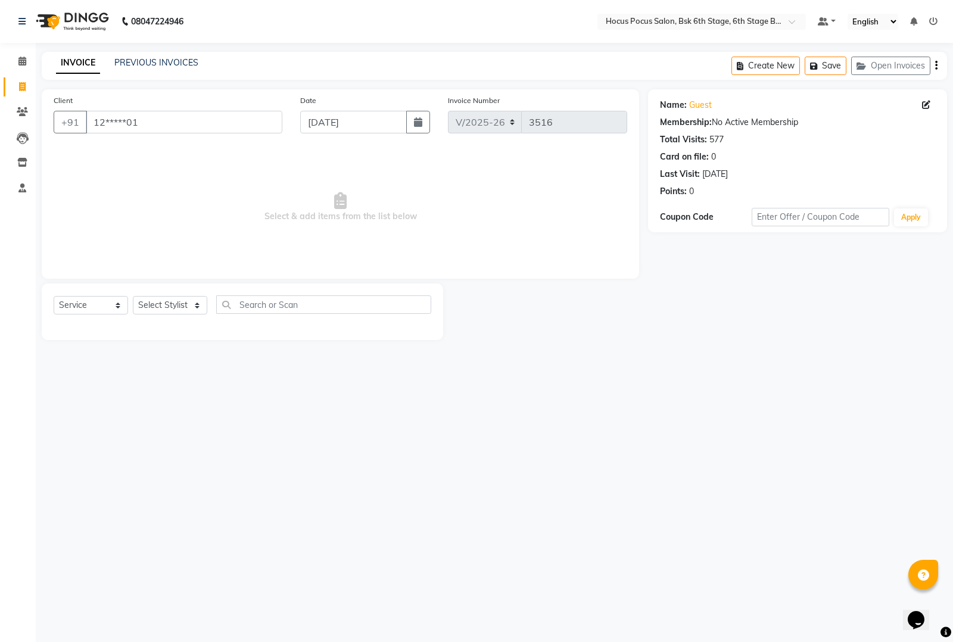
click at [157, 296] on div "Select Service Product Membership Package Voucher Prepaid Gift Card Select Styl…" at bounding box center [243, 312] width 402 height 57
click at [158, 303] on select "Select Stylist [PERSON_NAME] hocus pocus [PERSON_NAME] [PERSON_NAME] [PERSON_NA…" at bounding box center [170, 305] width 74 height 18
select select "87125"
click at [133, 296] on select "Select Stylist [PERSON_NAME] hocus pocus [PERSON_NAME] [PERSON_NAME] [PERSON_NA…" at bounding box center [170, 305] width 74 height 18
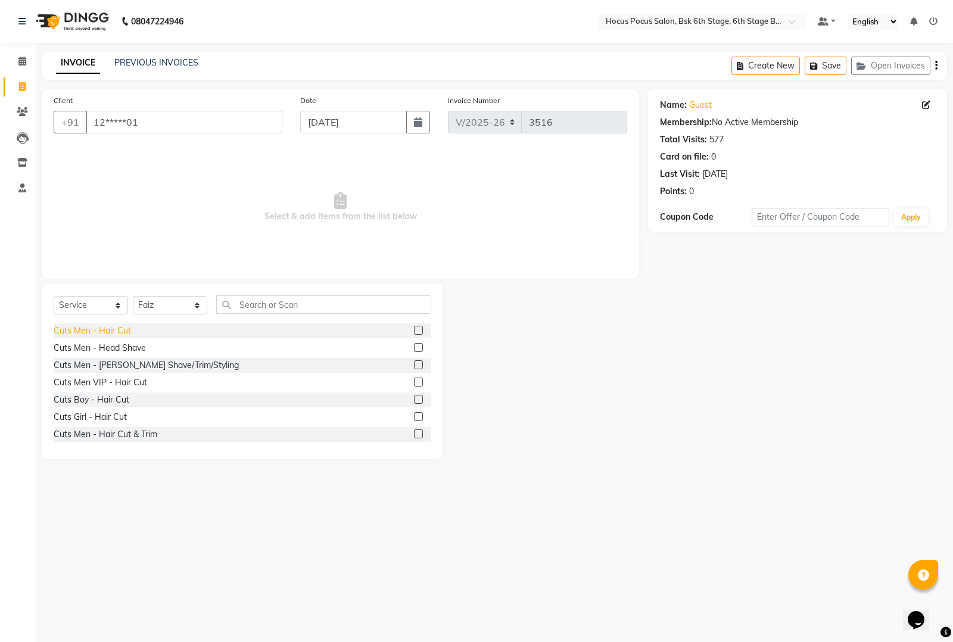
click at [122, 334] on div "Cuts Men - Hair Cut" at bounding box center [92, 331] width 77 height 13
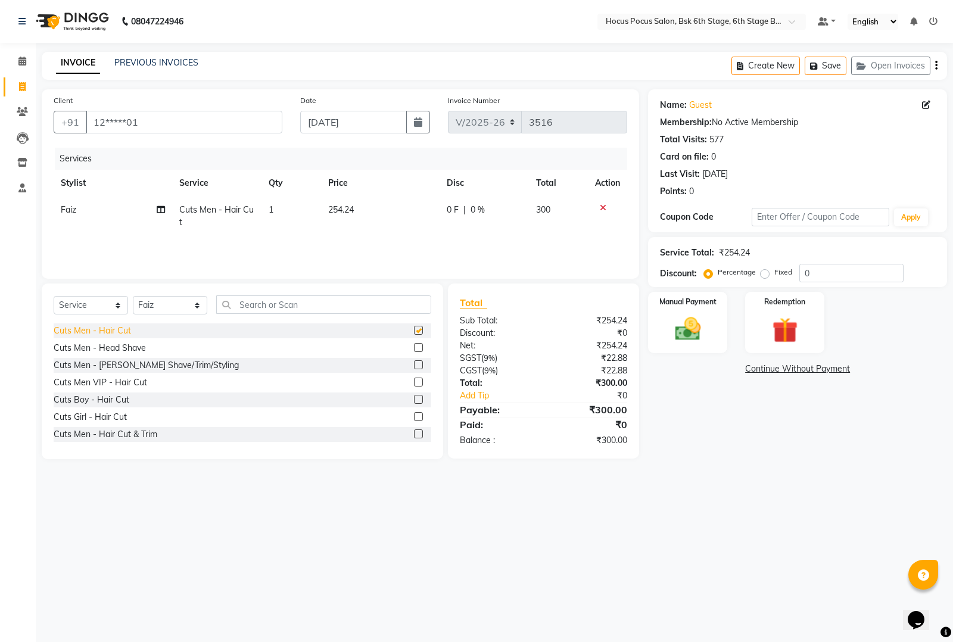
checkbox input "false"
click at [693, 340] on img at bounding box center [688, 329] width 43 height 30
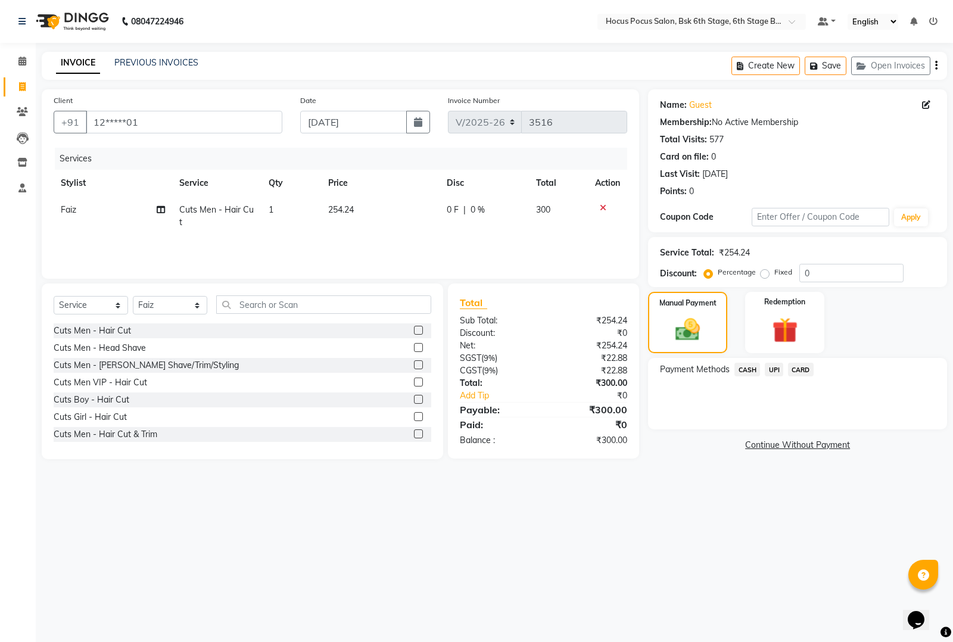
click at [776, 369] on span "UPI" at bounding box center [774, 370] width 18 height 14
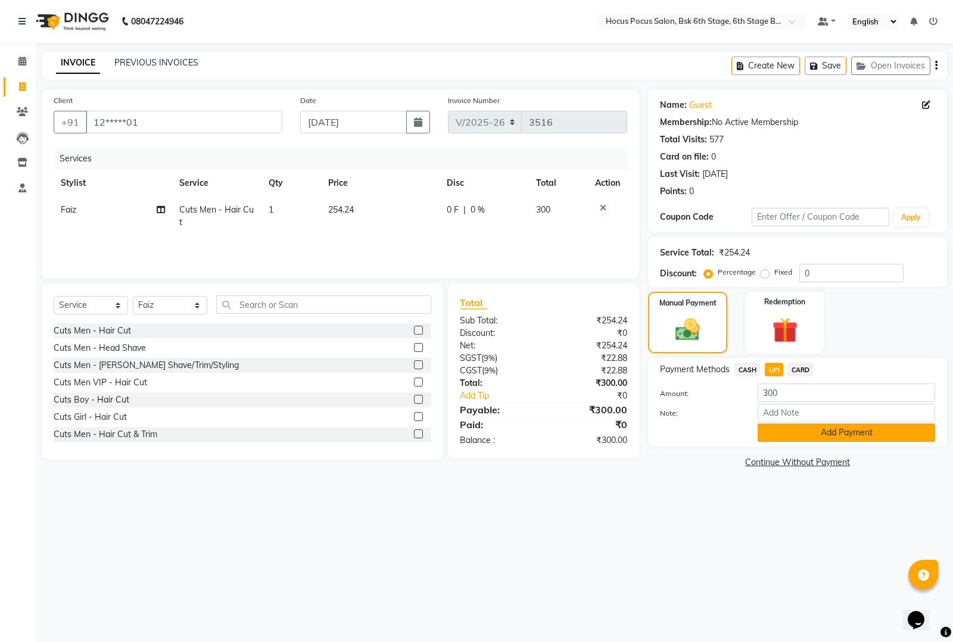
drag, startPoint x: 811, startPoint y: 423, endPoint x: 811, endPoint y: 430, distance: 7.2
click at [811, 424] on button "Add Payment" at bounding box center [847, 433] width 178 height 18
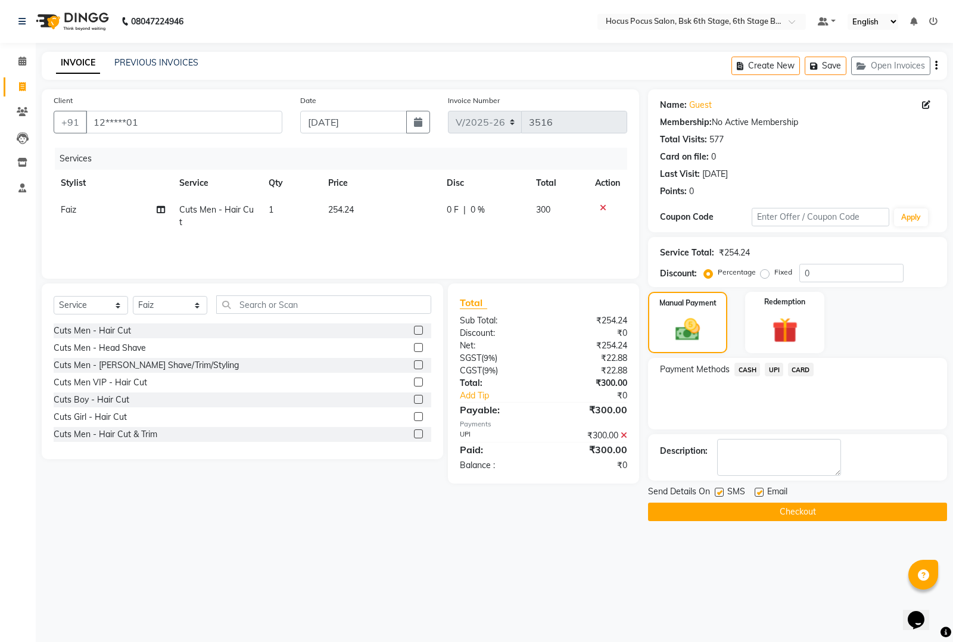
click at [723, 490] on label at bounding box center [719, 492] width 9 height 9
click at [723, 490] on input "checkbox" at bounding box center [719, 493] width 8 height 8
checkbox input "false"
click at [721, 512] on button "Checkout" at bounding box center [797, 512] width 299 height 18
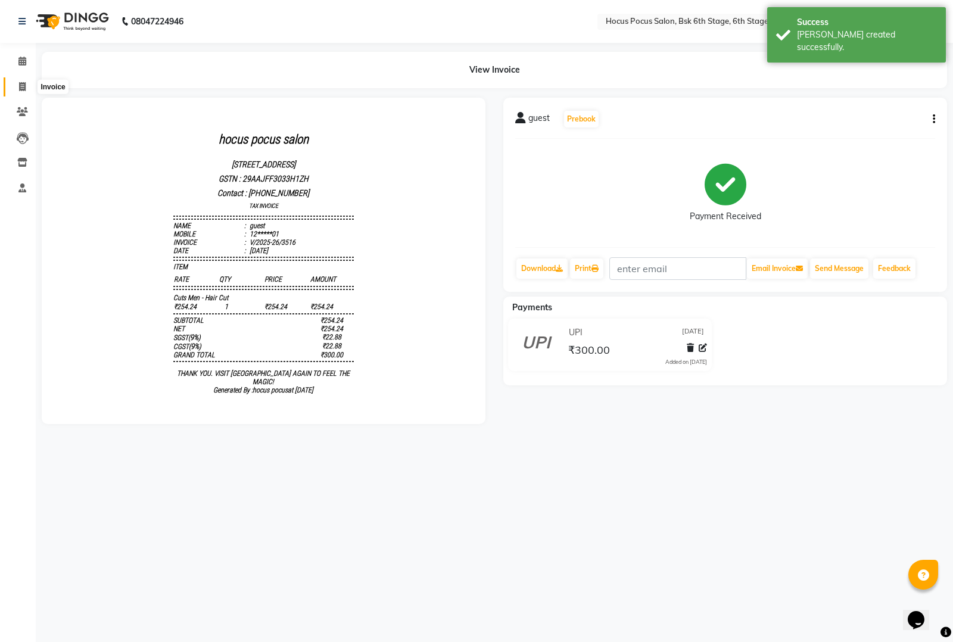
click at [20, 85] on icon at bounding box center [22, 86] width 7 height 9
select select "service"
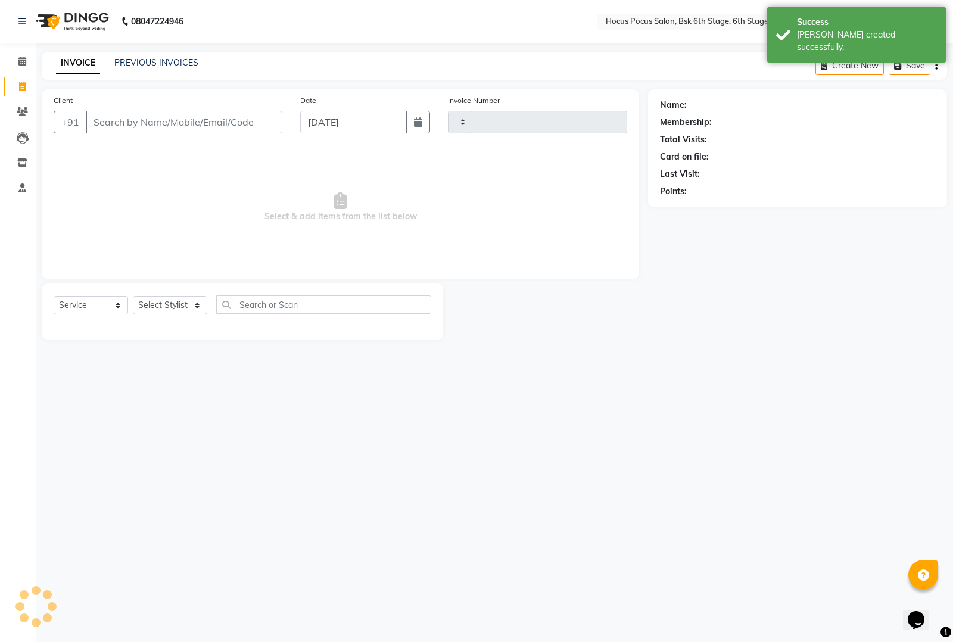
type input "3517"
select select "5242"
click at [135, 61] on link "PREVIOUS INVOICES" at bounding box center [156, 62] width 84 height 11
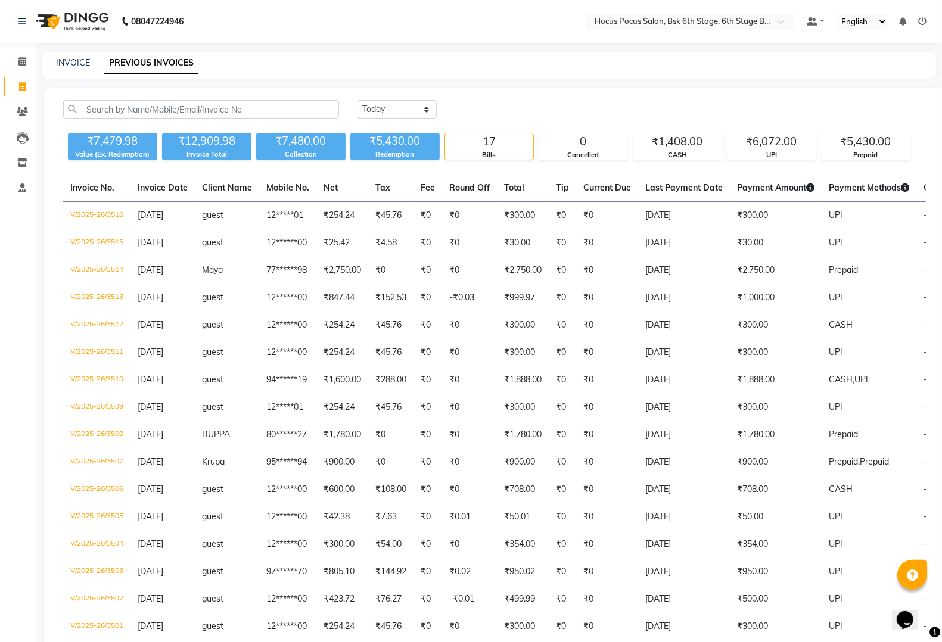
click at [656, 108] on div "[DATE] [DATE] Custom Range" at bounding box center [641, 109] width 569 height 18
click at [657, 108] on div "[DATE] [DATE] Custom Range" at bounding box center [641, 109] width 569 height 18
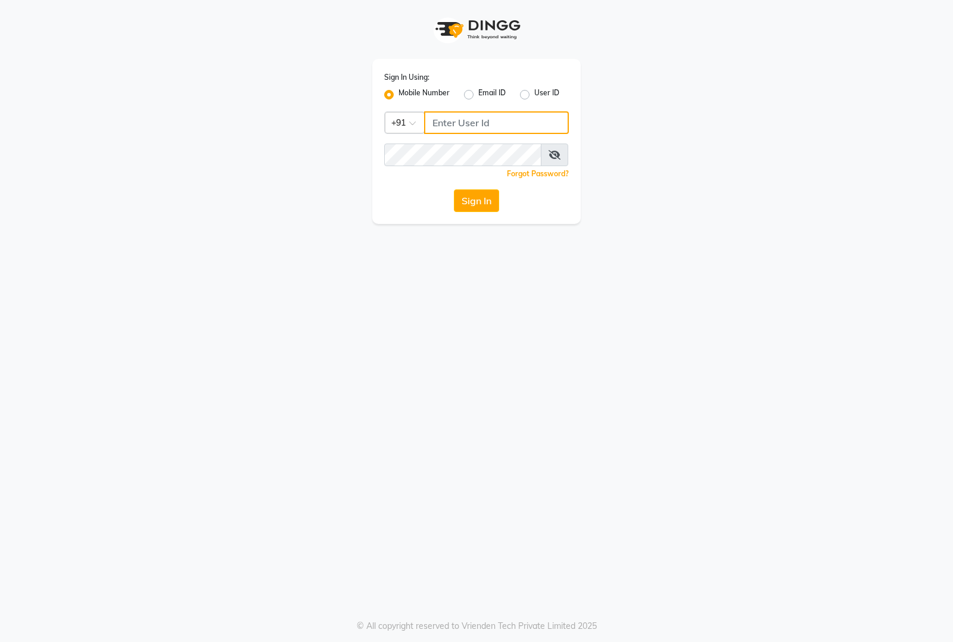
click at [457, 120] on input "Username" at bounding box center [496, 122] width 145 height 23
type input "8884866447"
click at [487, 203] on button "Sign In" at bounding box center [476, 200] width 45 height 23
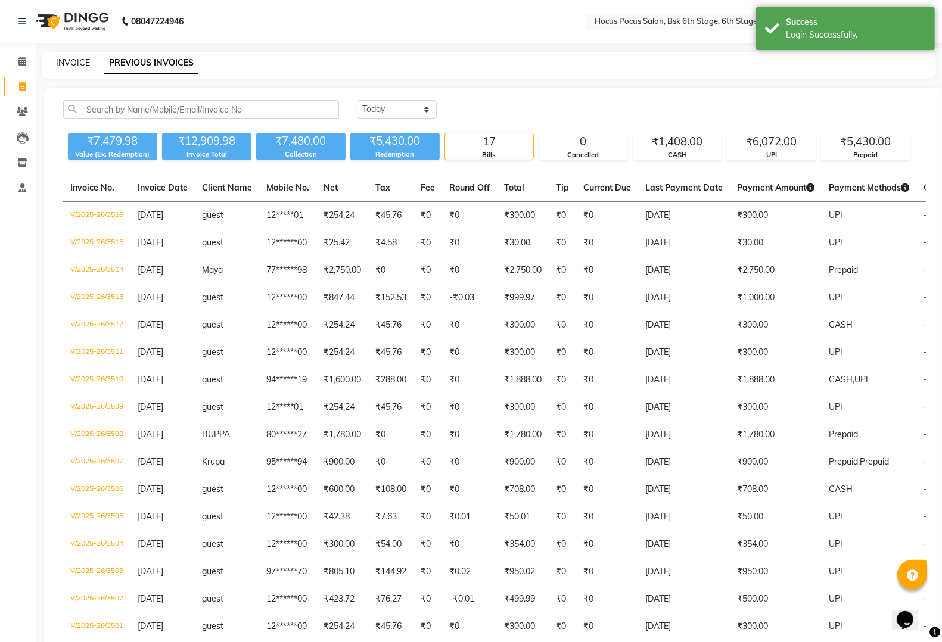
click at [73, 63] on link "INVOICE" at bounding box center [73, 62] width 34 height 11
select select "5242"
select select "service"
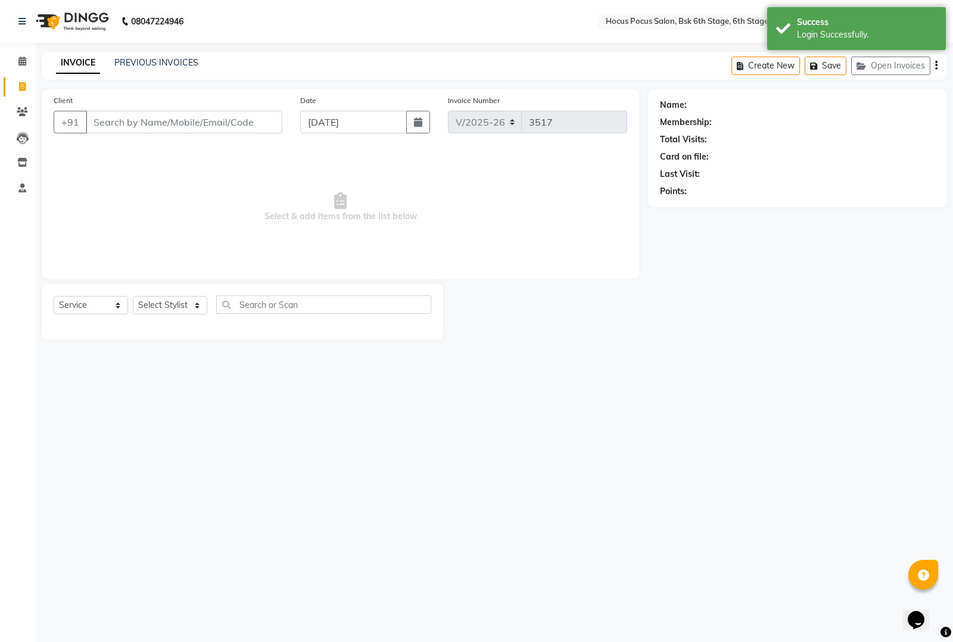
click at [132, 126] on input "Client" at bounding box center [184, 122] width 197 height 23
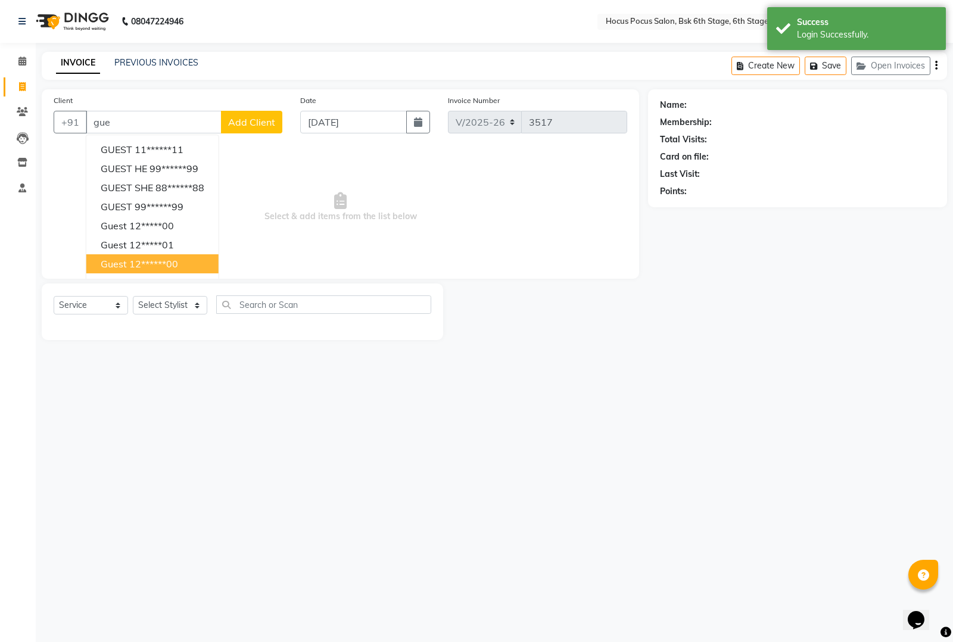
click at [135, 258] on ngb-highlight "12******00" at bounding box center [153, 264] width 49 height 12
type input "12******00"
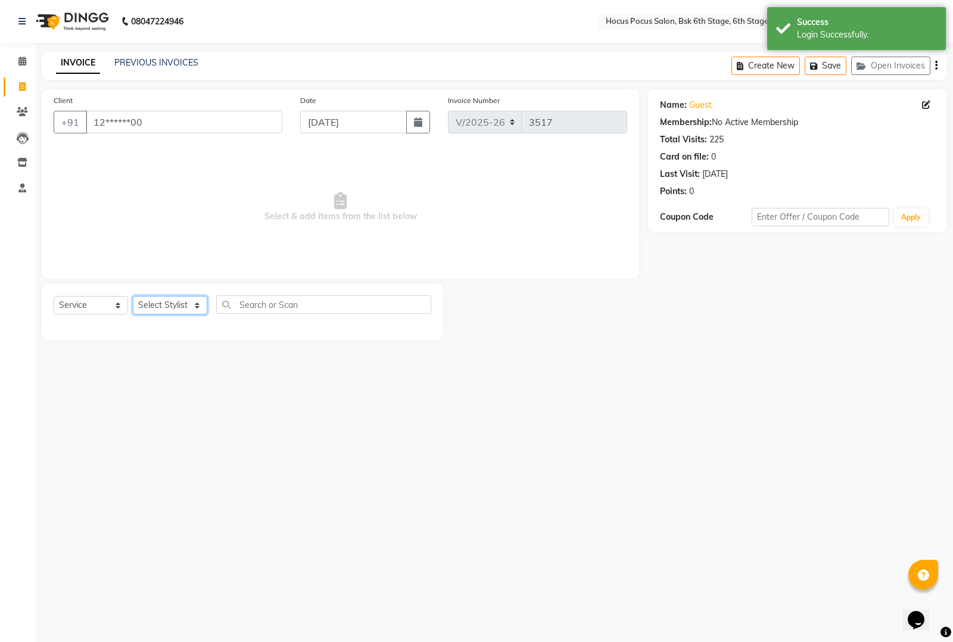
drag, startPoint x: 163, startPoint y: 305, endPoint x: 161, endPoint y: 313, distance: 8.4
click at [163, 305] on select "Select Stylist [PERSON_NAME] hocus pocus [PERSON_NAME] [PERSON_NAME] [PERSON_NA…" at bounding box center [170, 305] width 74 height 18
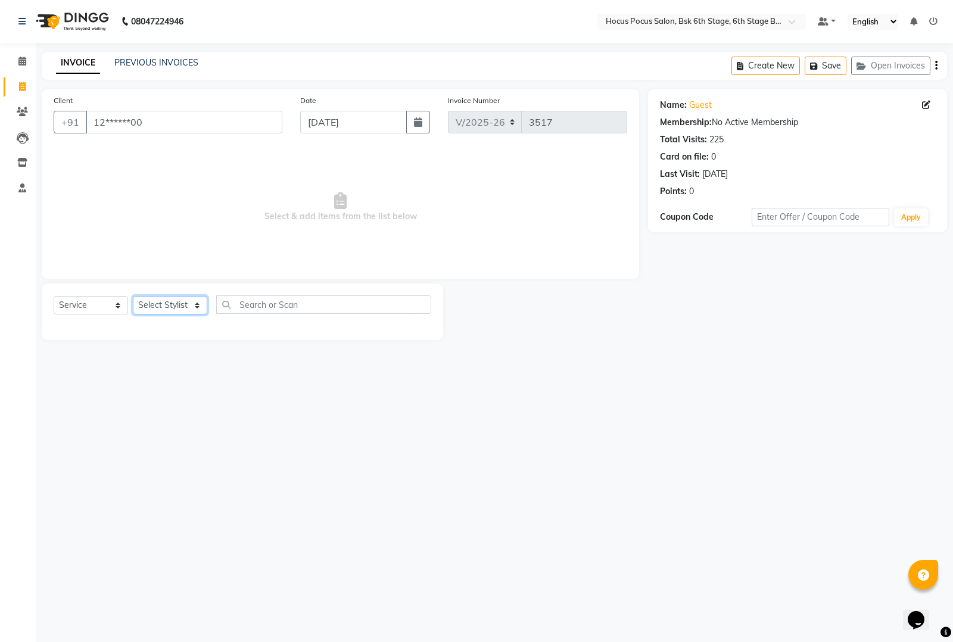
select select "81460"
click at [133, 296] on select "Select Stylist [PERSON_NAME] hocus pocus [PERSON_NAME] [PERSON_NAME] [PERSON_NA…" at bounding box center [170, 305] width 74 height 18
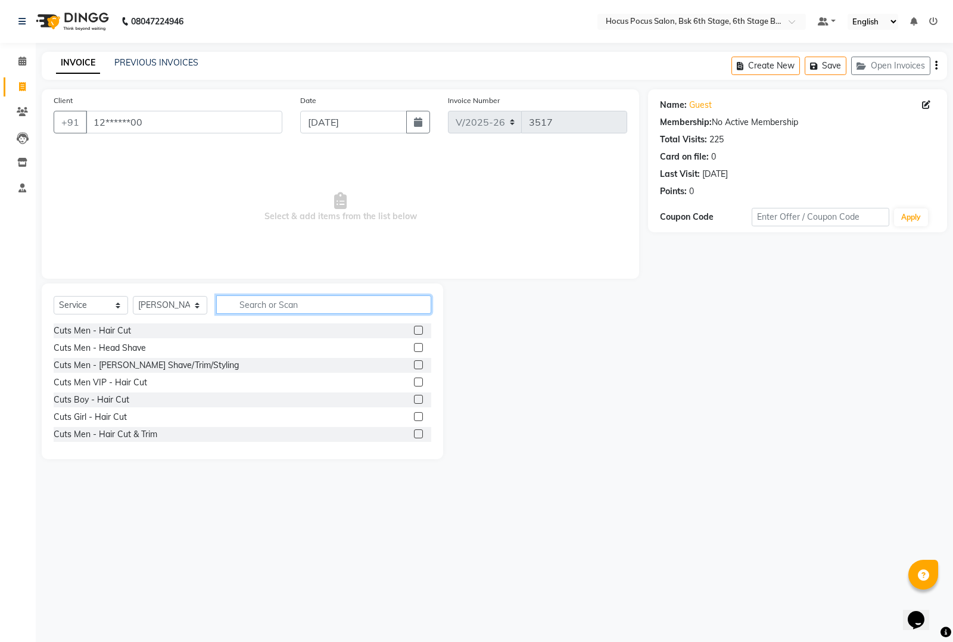
click at [260, 299] on input "text" at bounding box center [323, 305] width 215 height 18
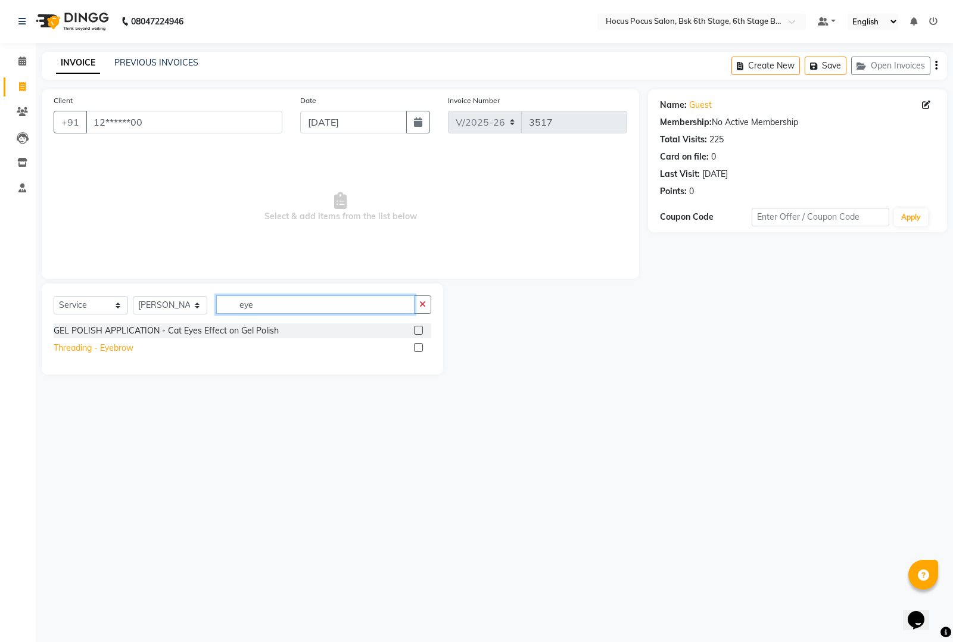
type input "eye"
click at [113, 350] on div "Threading - Eyebrow" at bounding box center [94, 348] width 80 height 13
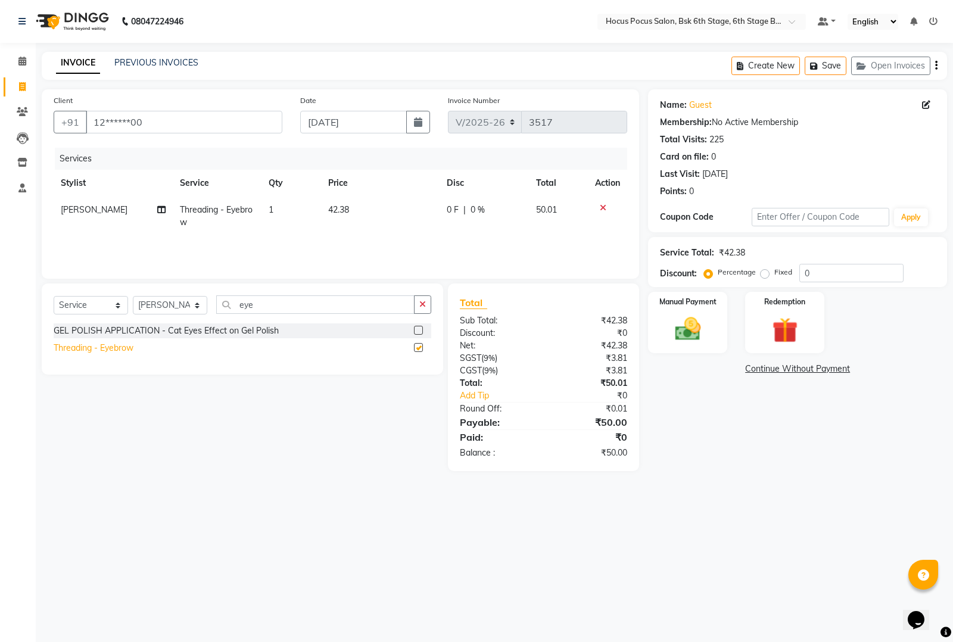
checkbox input "false"
click at [363, 311] on input "eye" at bounding box center [315, 305] width 198 height 18
type input "e"
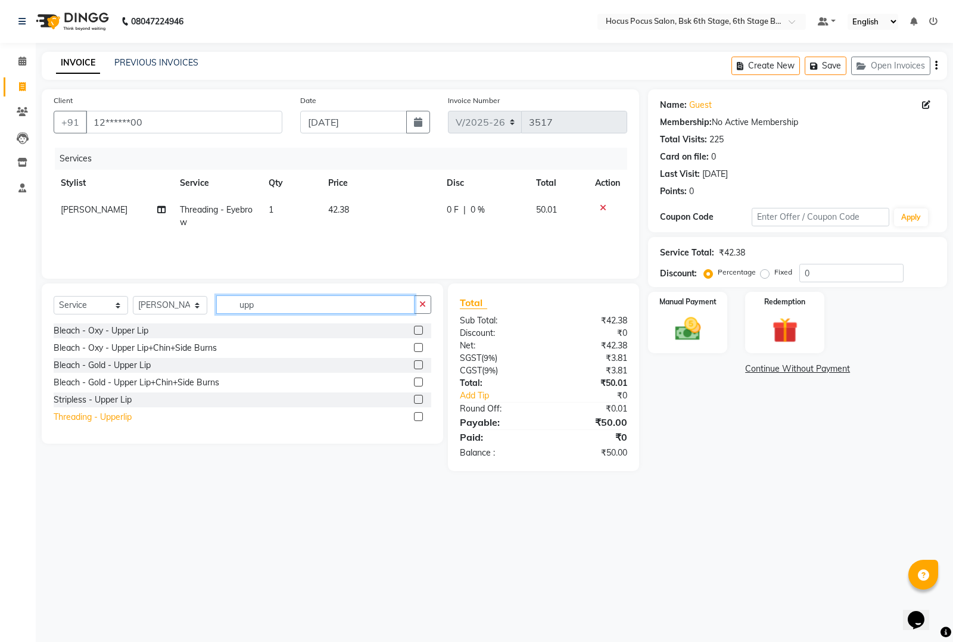
type input "upp"
click at [108, 419] on div "Threading - Upperlip" at bounding box center [93, 417] width 78 height 13
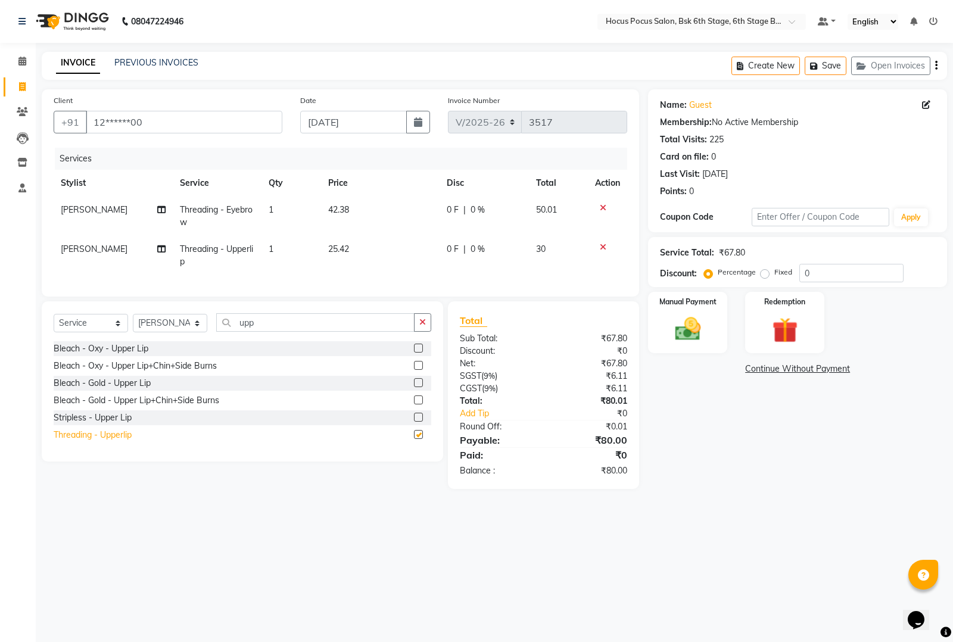
checkbox input "false"
click at [681, 326] on img at bounding box center [688, 329] width 43 height 30
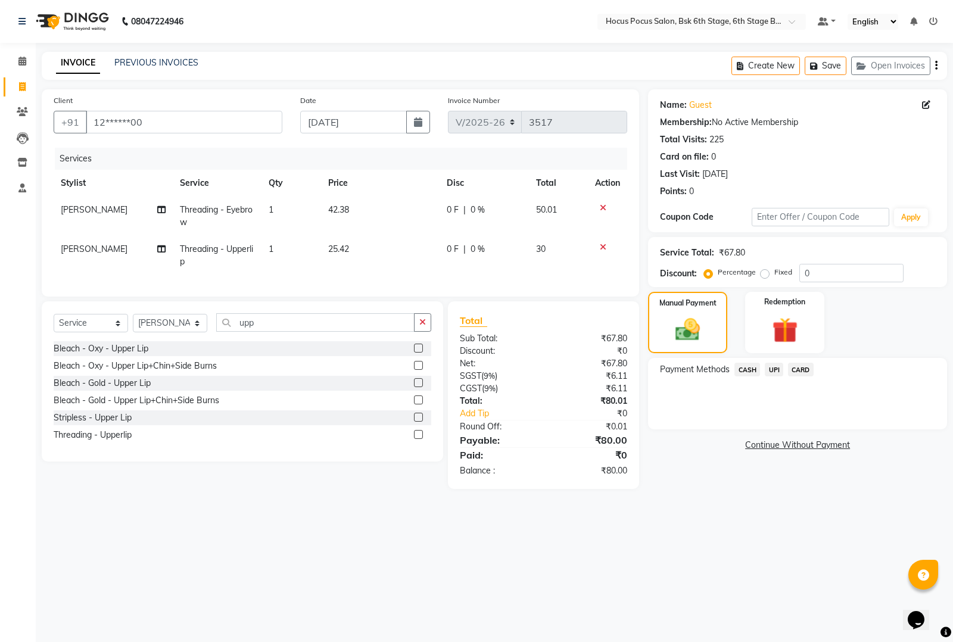
click at [747, 368] on span "CASH" at bounding box center [748, 370] width 26 height 14
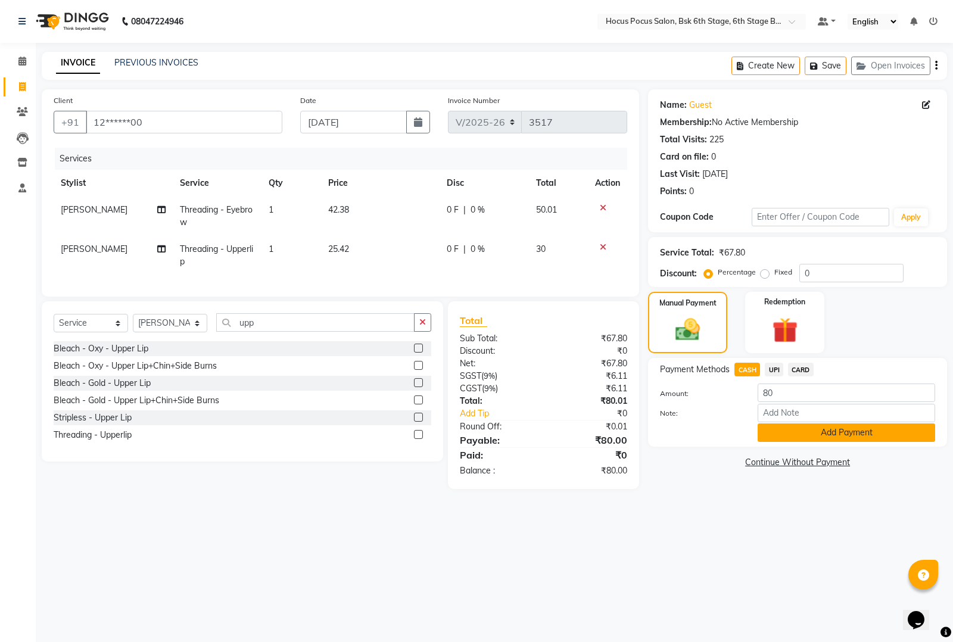
click at [776, 428] on button "Add Payment" at bounding box center [847, 433] width 178 height 18
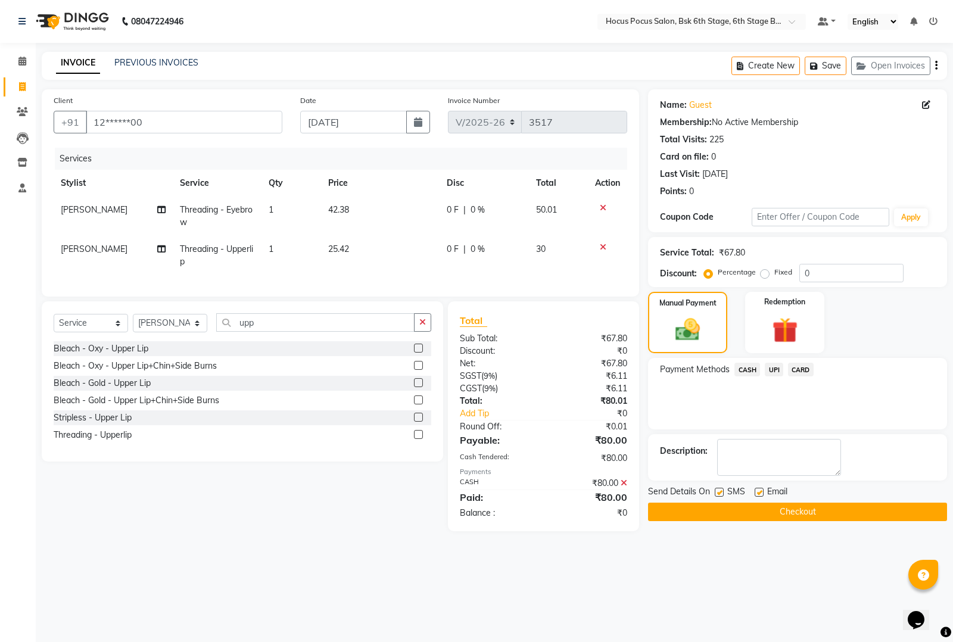
click at [721, 505] on button "Checkout" at bounding box center [797, 512] width 299 height 18
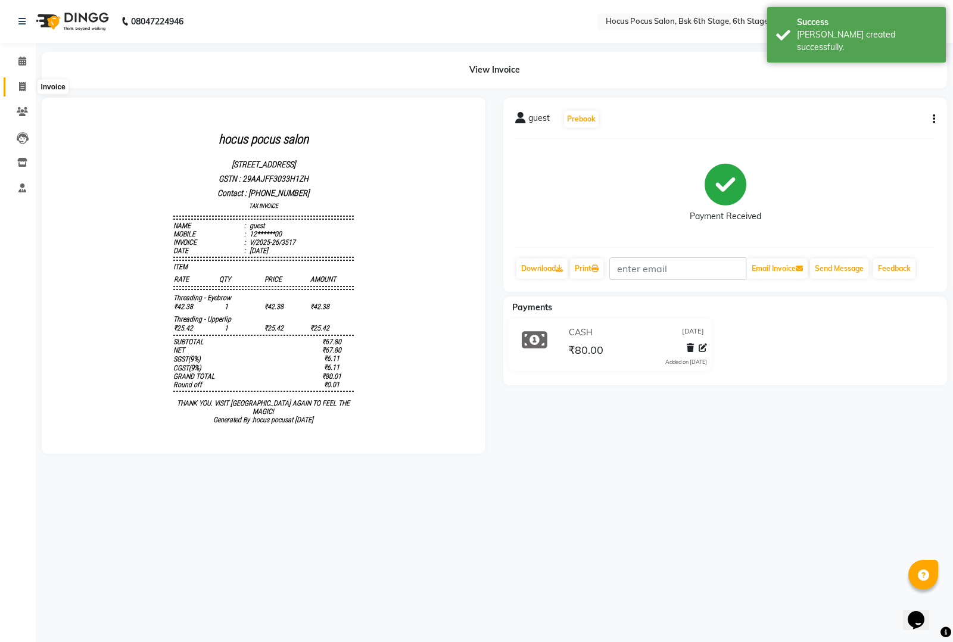
click at [24, 87] on icon at bounding box center [22, 86] width 7 height 9
select select "5242"
select select "service"
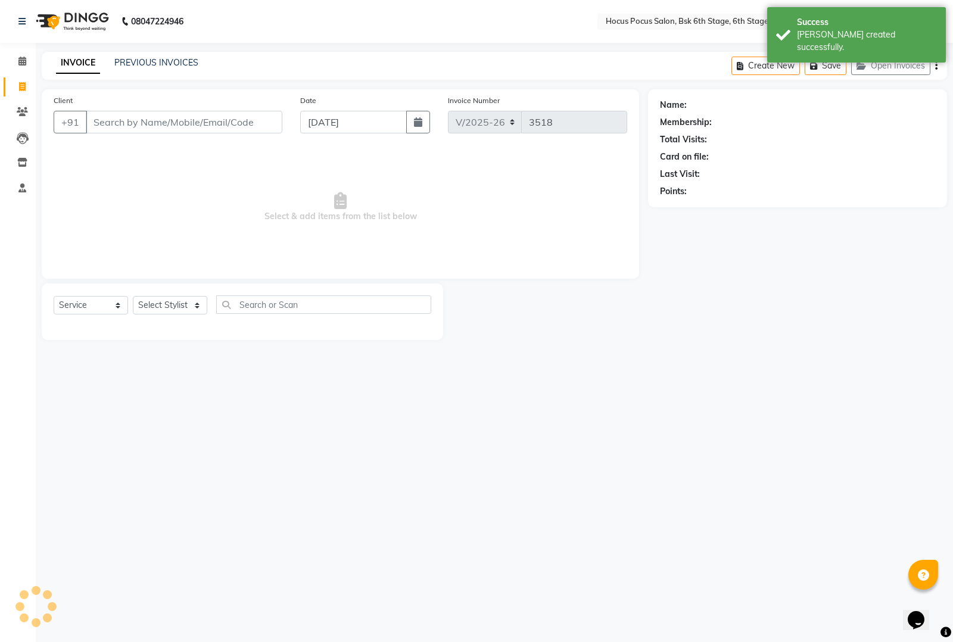
click at [111, 123] on input "Client" at bounding box center [184, 122] width 197 height 23
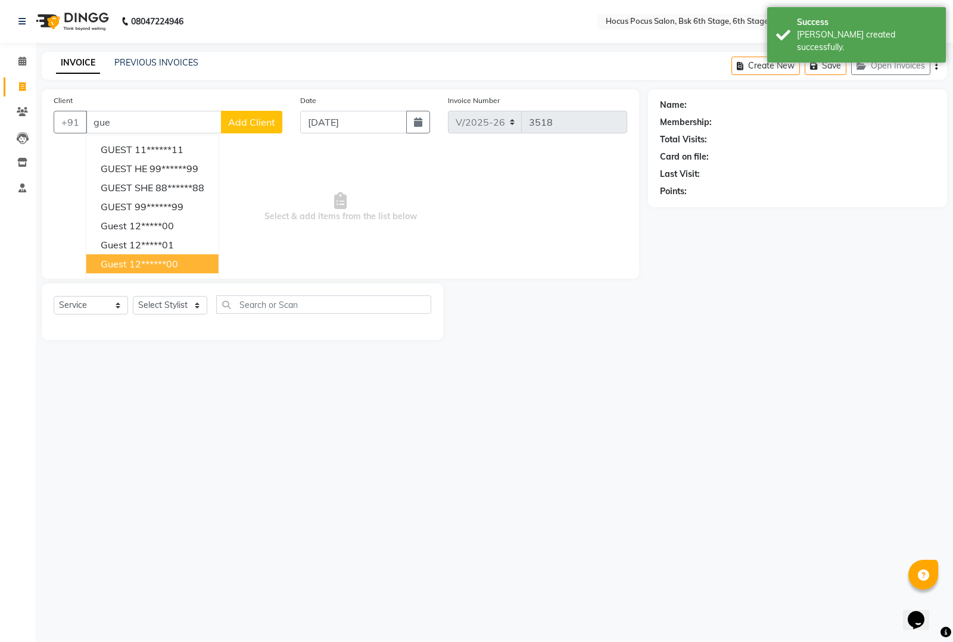
click at [125, 262] on span "guest" at bounding box center [114, 264] width 26 height 12
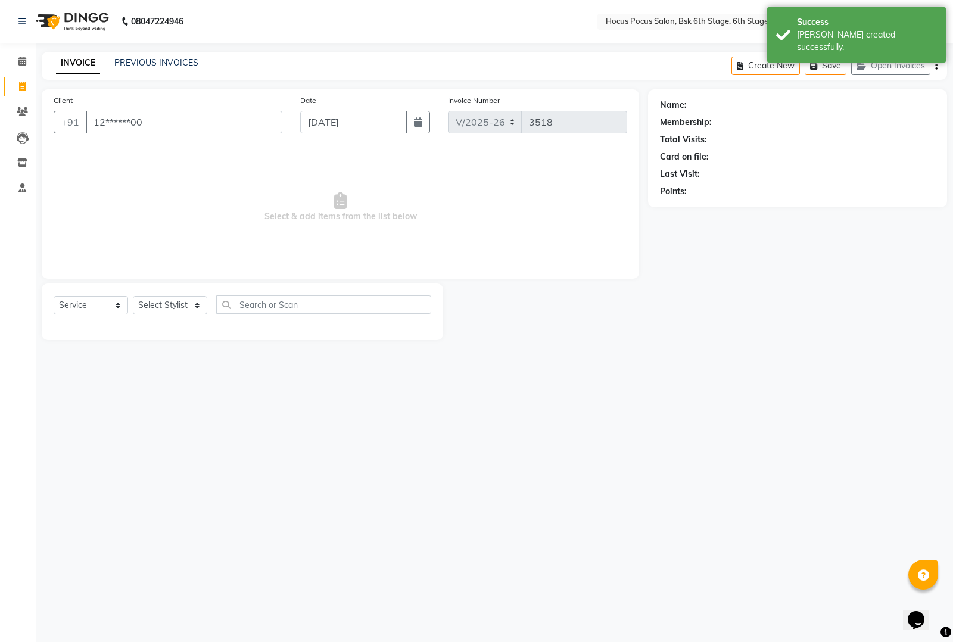
type input "12******00"
click at [185, 309] on select "Select Stylist [PERSON_NAME] hocus pocus [PERSON_NAME] [PERSON_NAME] [PERSON_NA…" at bounding box center [170, 305] width 74 height 18
select select "87767"
click at [133, 296] on select "Select Stylist [PERSON_NAME] hocus pocus [PERSON_NAME] [PERSON_NAME] [PERSON_NA…" at bounding box center [170, 305] width 74 height 18
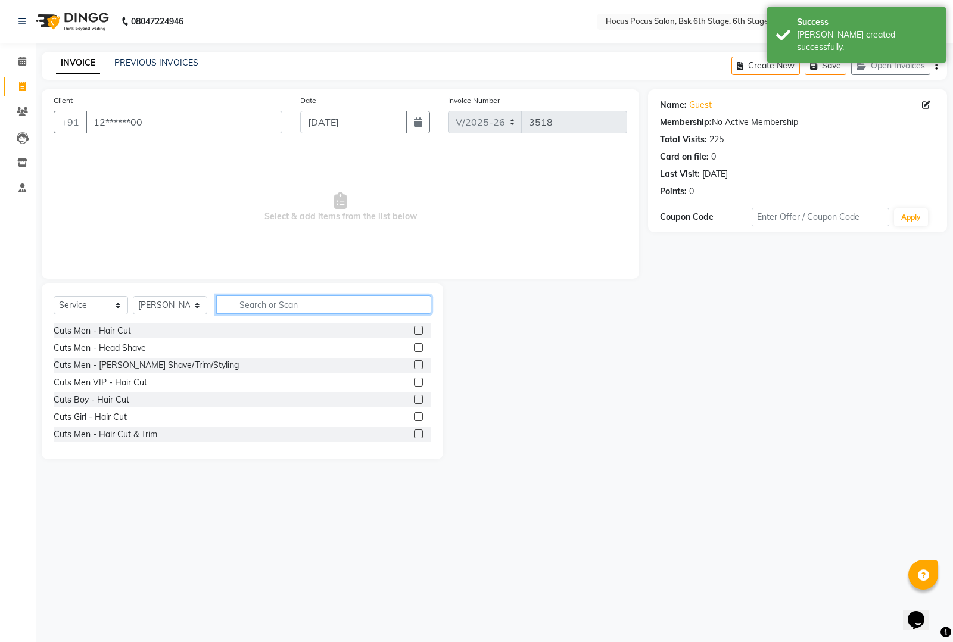
click at [233, 306] on input "text" at bounding box center [323, 305] width 215 height 18
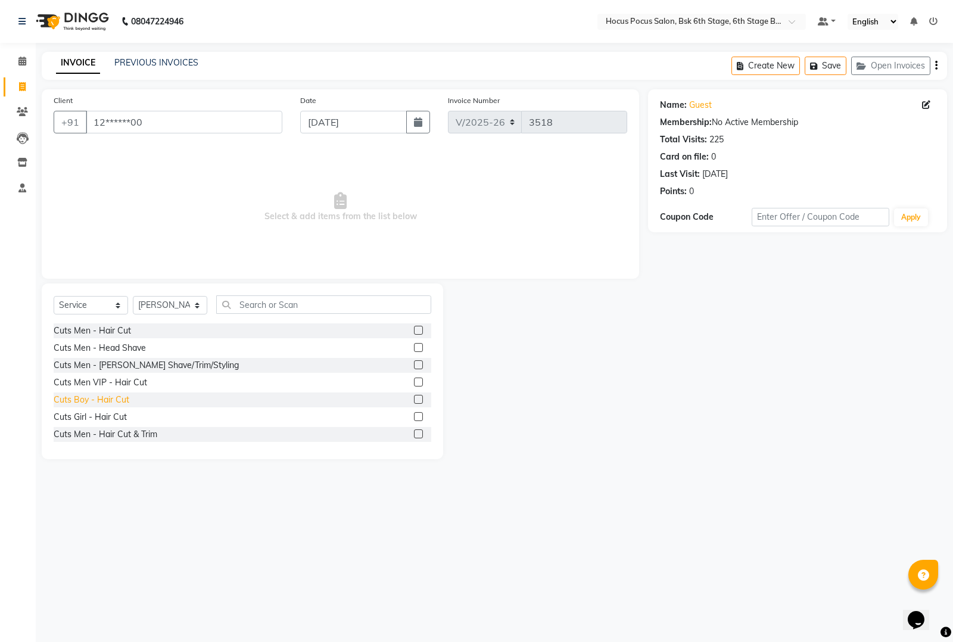
click at [88, 398] on div "Cuts Boy - Hair Cut" at bounding box center [92, 400] width 76 height 13
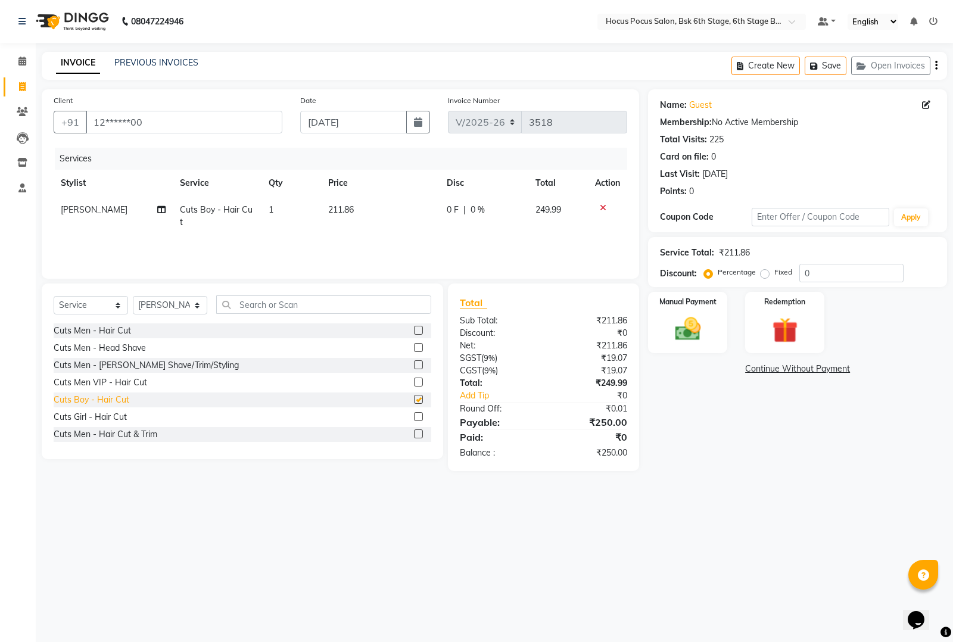
checkbox input "false"
click at [698, 340] on img at bounding box center [688, 329] width 43 height 30
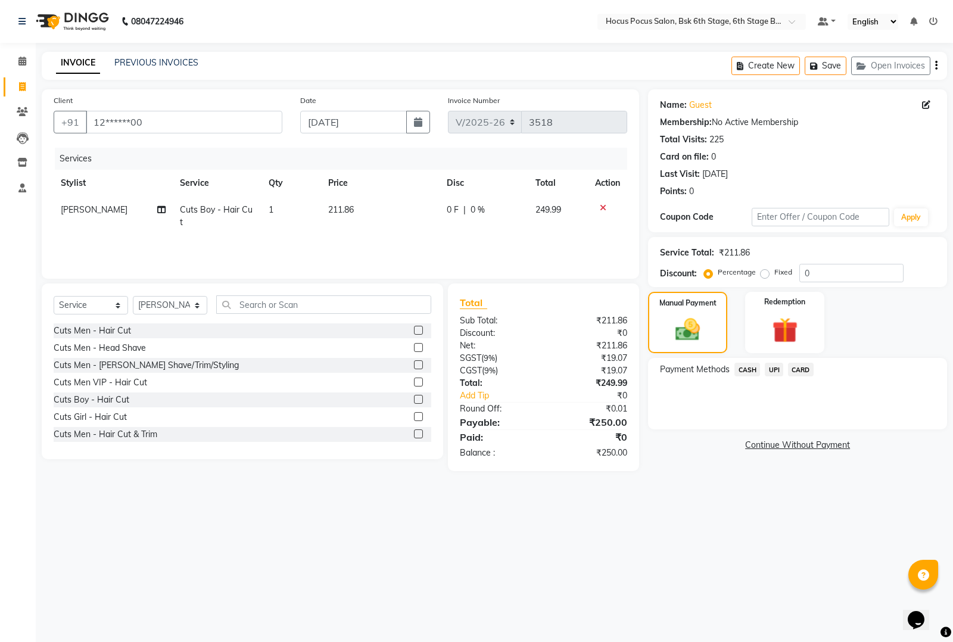
click at [766, 367] on span "UPI" at bounding box center [774, 370] width 18 height 14
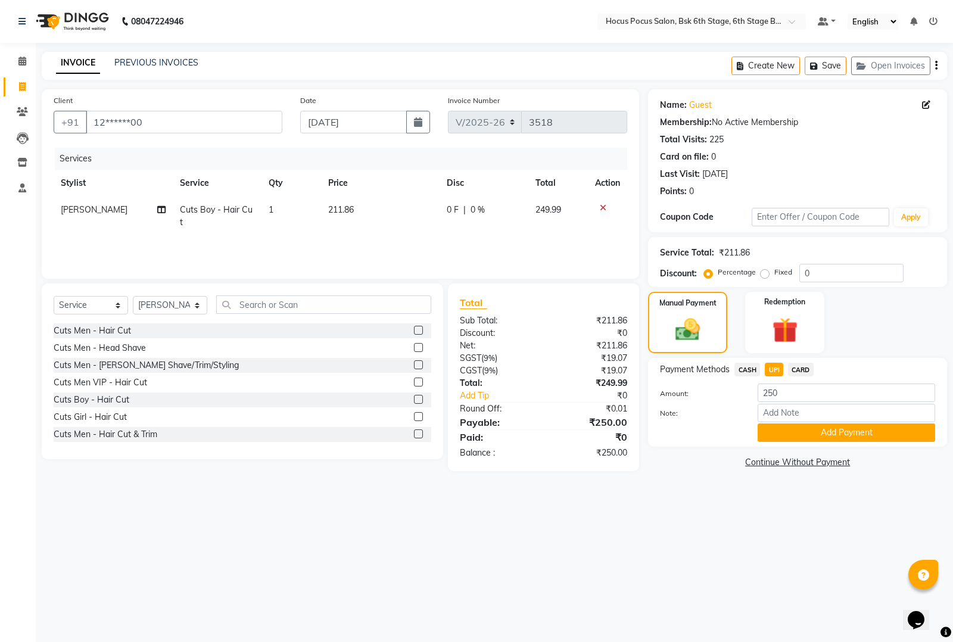
click at [776, 433] on button "Add Payment" at bounding box center [847, 433] width 178 height 18
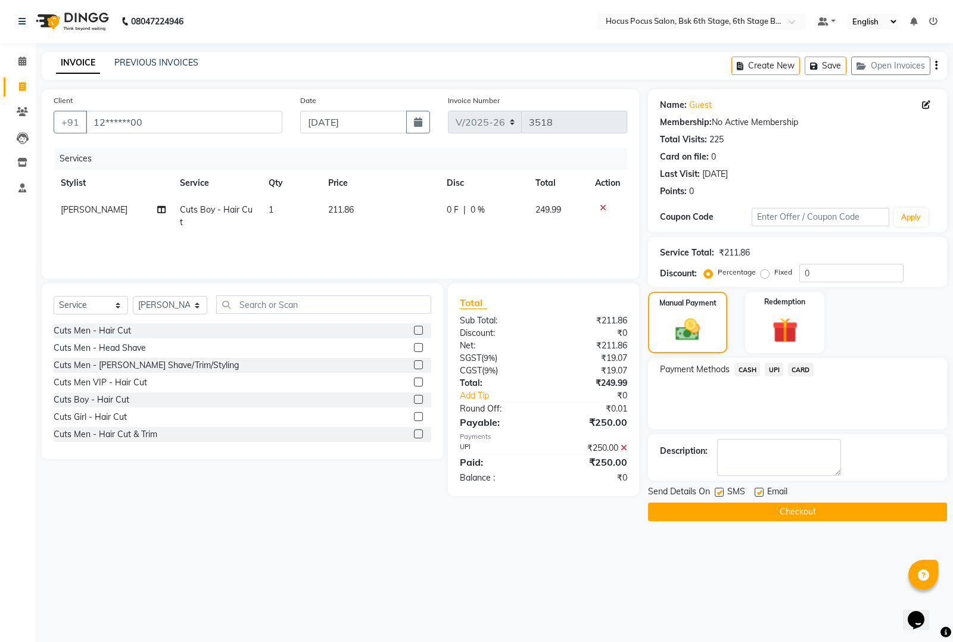
click at [717, 495] on label at bounding box center [719, 492] width 9 height 9
click at [717, 495] on input "checkbox" at bounding box center [719, 493] width 8 height 8
checkbox input "false"
click at [718, 514] on button "Checkout" at bounding box center [797, 512] width 299 height 18
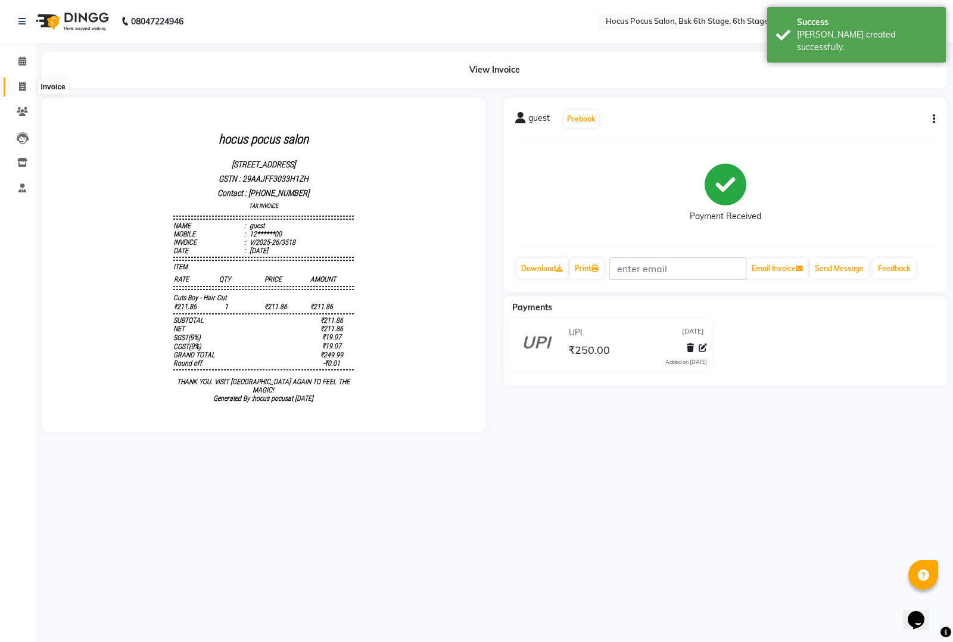
click at [22, 85] on icon at bounding box center [22, 86] width 7 height 9
select select "service"
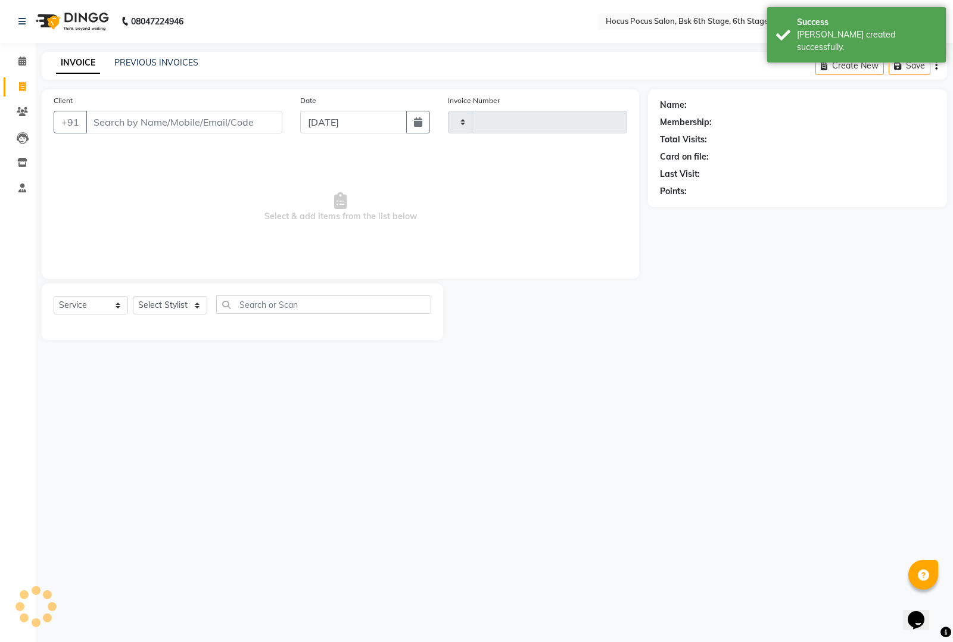
type input "3519"
select select "5242"
click at [111, 120] on input "Client" at bounding box center [184, 122] width 197 height 23
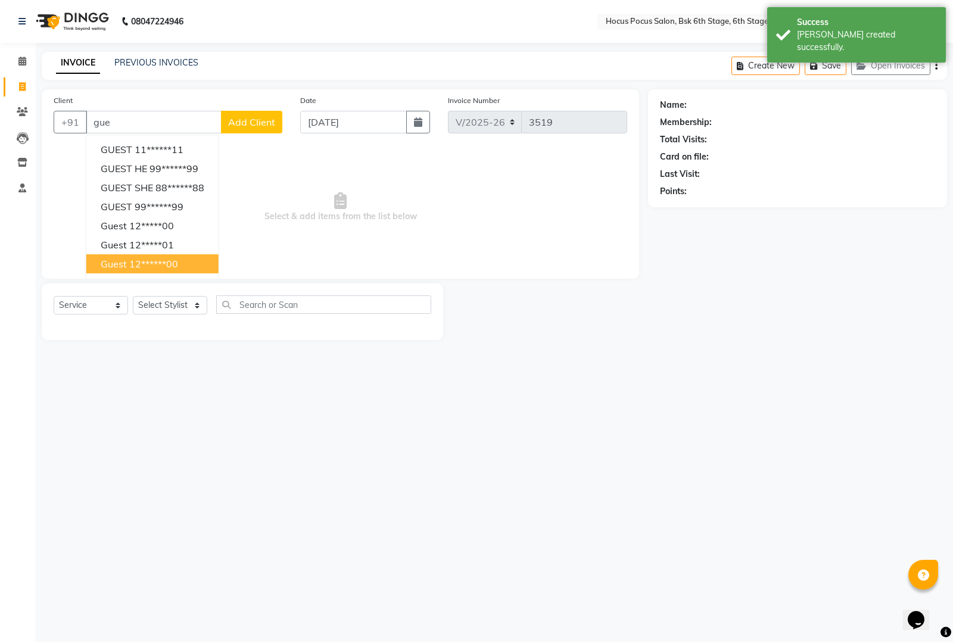
click at [123, 267] on span "guest" at bounding box center [114, 264] width 26 height 12
type input "12******00"
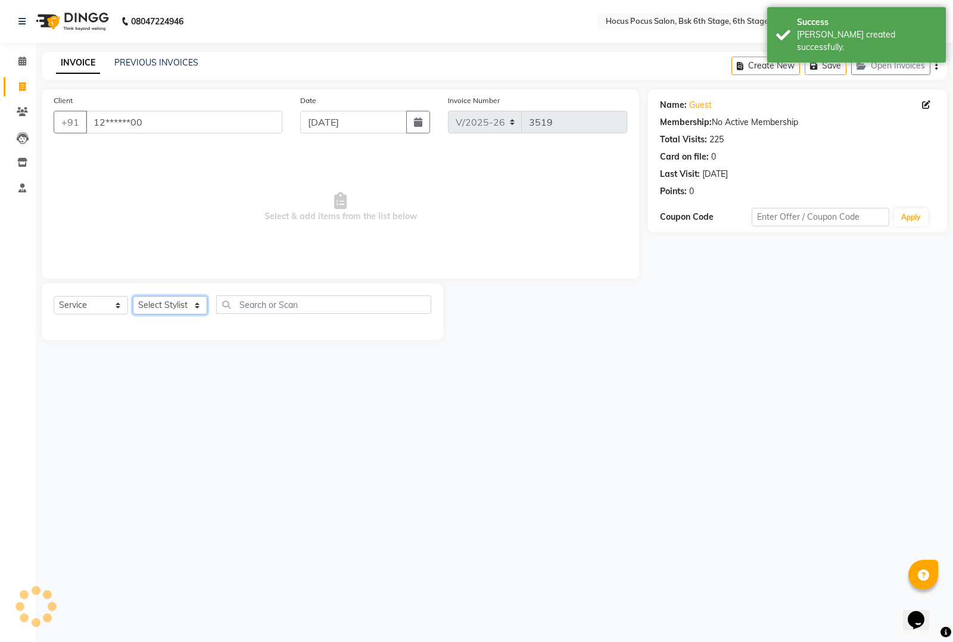
click at [172, 304] on select "Select Stylist [PERSON_NAME] hocus pocus [PERSON_NAME] [PERSON_NAME] [PERSON_NA…" at bounding box center [170, 305] width 74 height 18
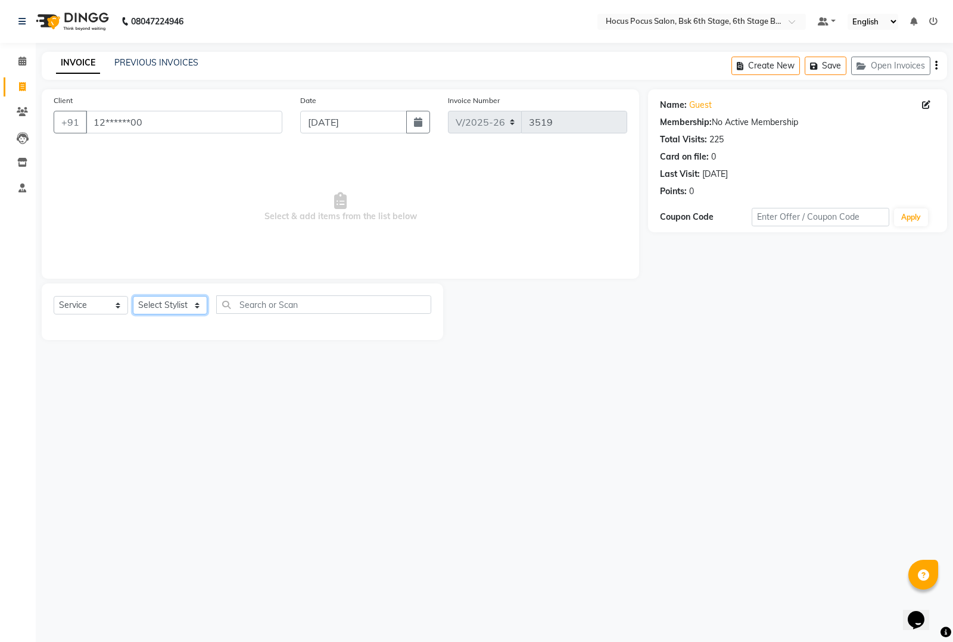
select select "88481"
click at [133, 296] on select "Select Stylist [PERSON_NAME] hocus pocus [PERSON_NAME] [PERSON_NAME] [PERSON_NA…" at bounding box center [170, 305] width 74 height 18
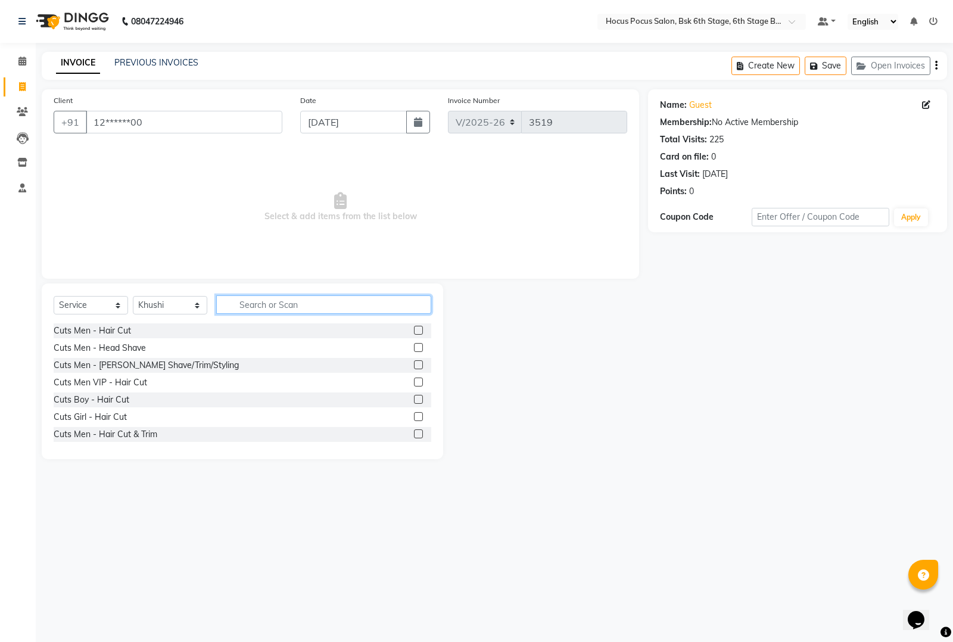
click at [271, 304] on input "text" at bounding box center [323, 305] width 215 height 18
type input "r"
click at [197, 120] on input "12******00" at bounding box center [184, 122] width 197 height 23
type input "1"
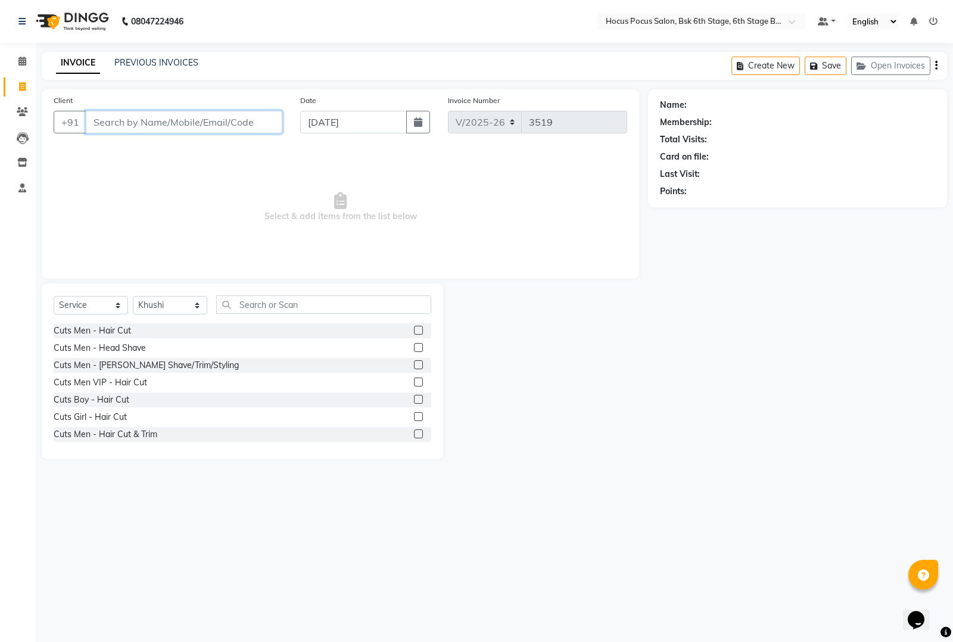
click at [181, 121] on input "Client" at bounding box center [184, 122] width 197 height 23
click at [158, 152] on ngb-highlight "99******30" at bounding box center [152, 150] width 49 height 12
type input "99******30"
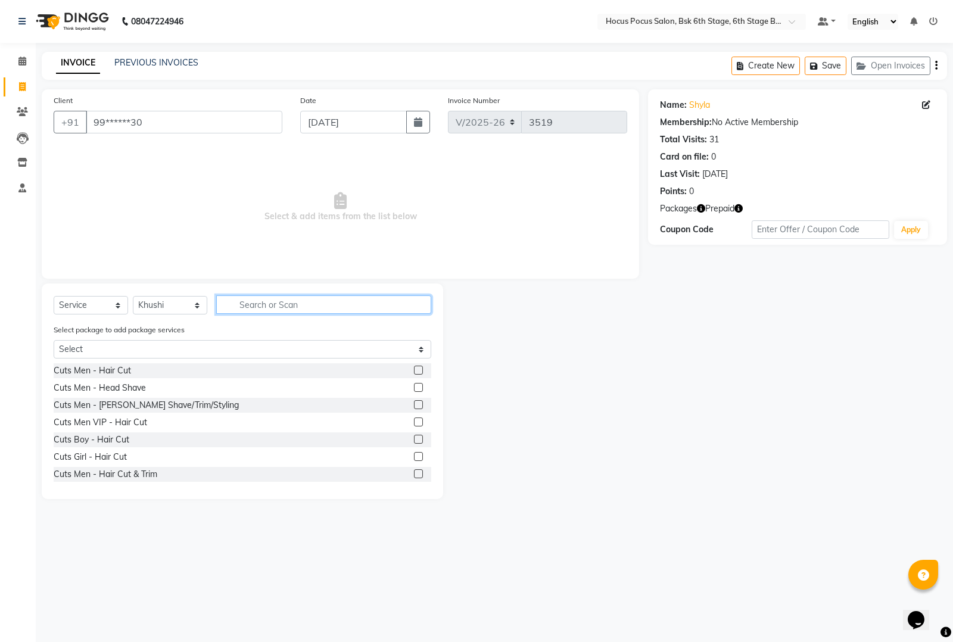
click at [248, 304] on input "text" at bounding box center [323, 305] width 215 height 18
click at [250, 304] on input "text" at bounding box center [323, 305] width 215 height 18
click at [269, 305] on input "ch" at bounding box center [315, 305] width 198 height 18
type input "c"
type input "t"
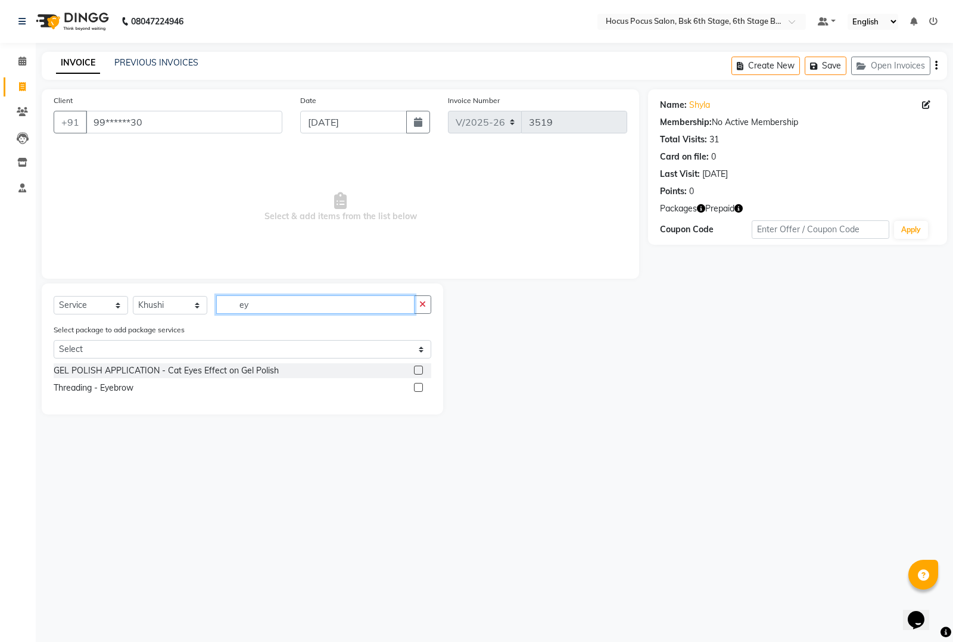
type input "e"
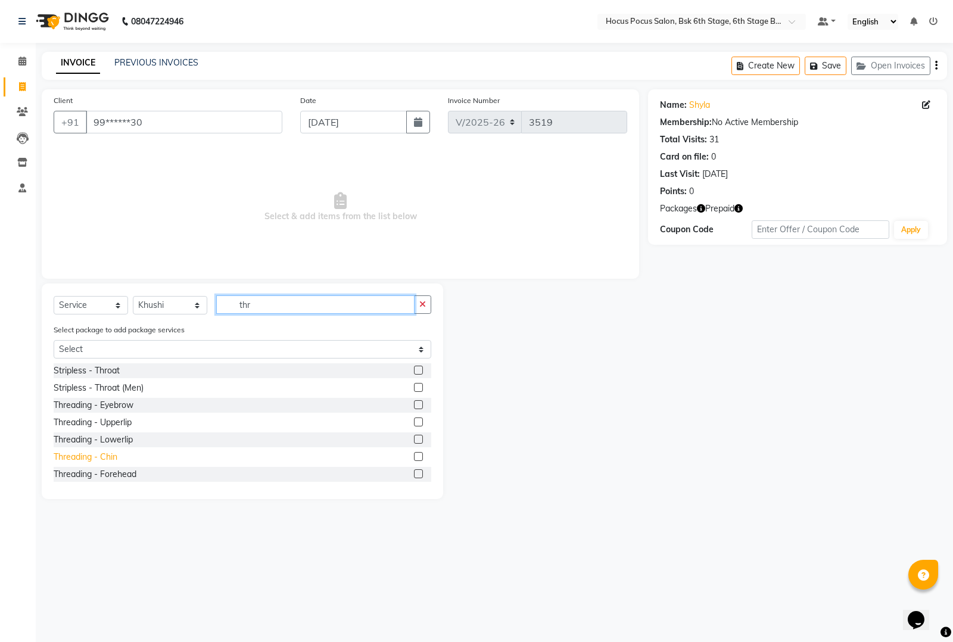
type input "thr"
click at [57, 456] on div "Threading - Chin" at bounding box center [86, 457] width 64 height 13
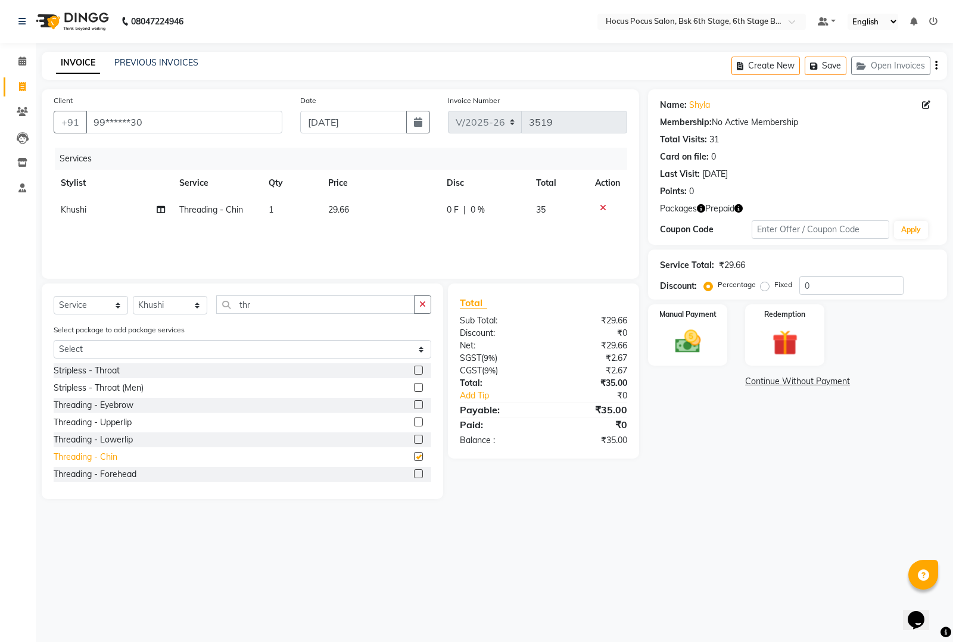
checkbox input "false"
click at [102, 421] on div "Threading - Upperlip" at bounding box center [93, 422] width 78 height 13
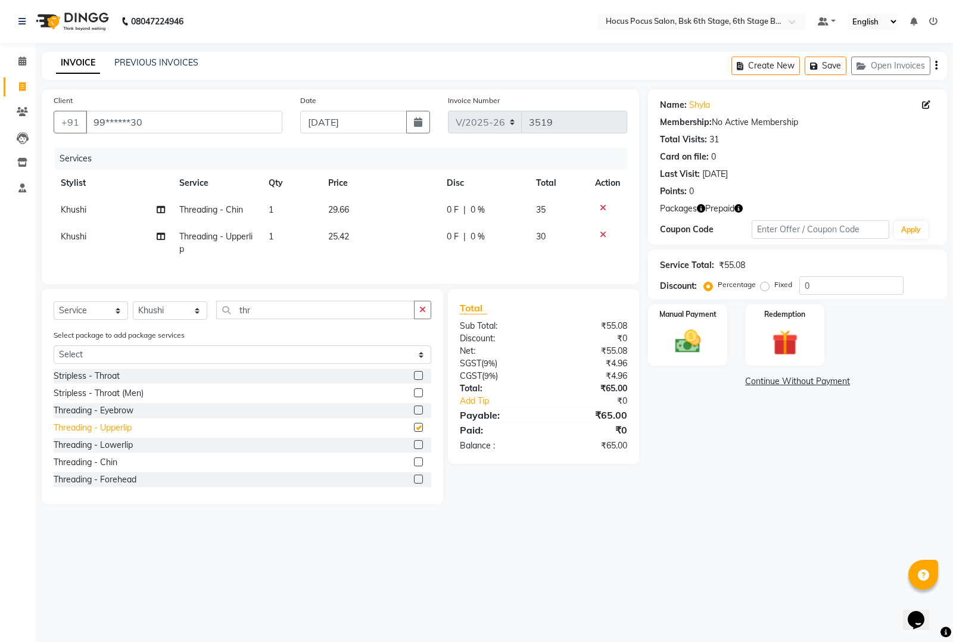
checkbox input "false"
click at [374, 201] on td "29.66" at bounding box center [380, 210] width 119 height 27
select select "88481"
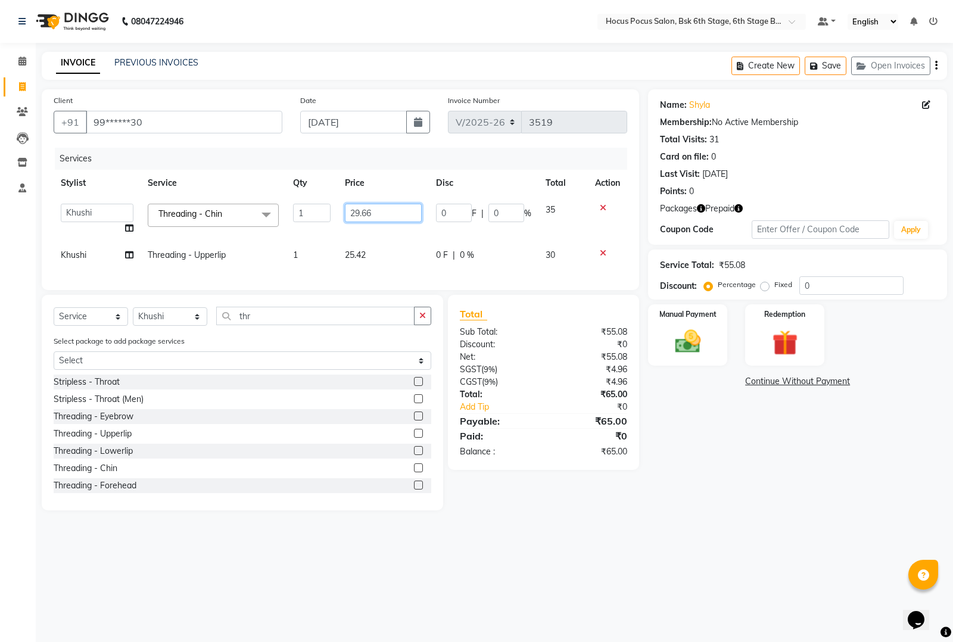
click at [377, 213] on input "29.66" at bounding box center [383, 213] width 77 height 18
type input "2"
type input "35"
click at [393, 253] on td "25.42" at bounding box center [383, 255] width 91 height 27
select select "88481"
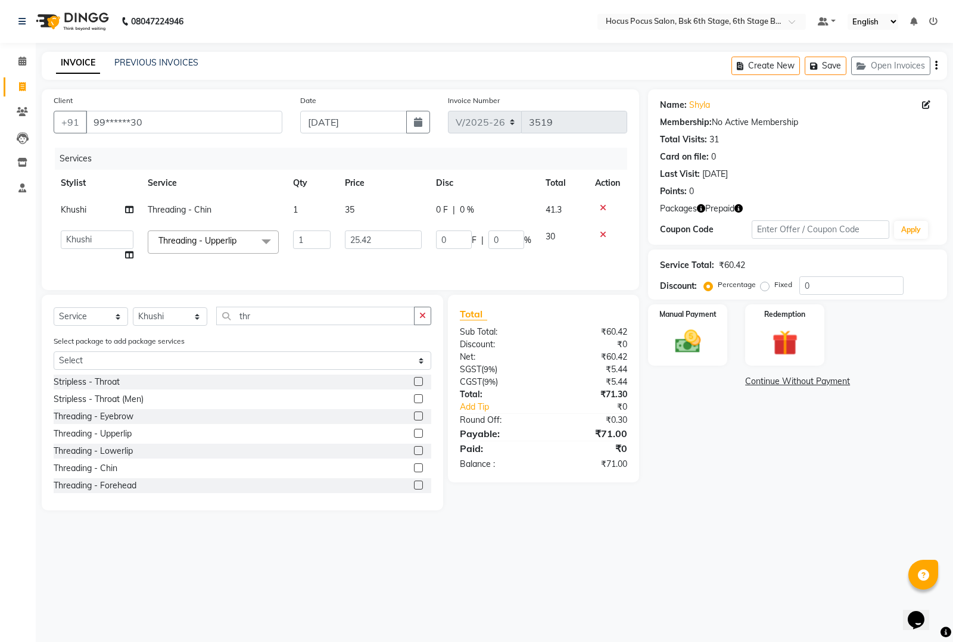
click at [393, 253] on td "25.42" at bounding box center [383, 245] width 91 height 45
click at [393, 232] on input "25.42" at bounding box center [383, 240] width 77 height 18
type input "2"
type input "30"
click at [368, 298] on div "Client +91 99******30 Date 03-09-2025 Invoice Number V/2025 V/2025-26 3519 Serv…" at bounding box center [340, 299] width 615 height 421
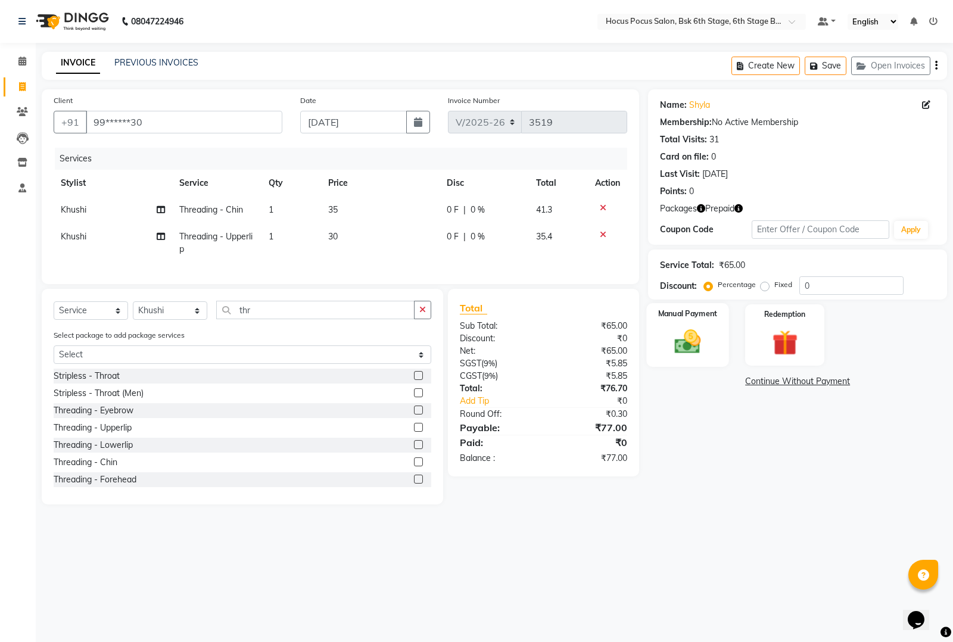
click at [694, 334] on img at bounding box center [688, 341] width 43 height 30
click at [778, 349] on img at bounding box center [784, 342] width 43 height 33
click at [785, 384] on span "Prepaid 1" at bounding box center [790, 384] width 39 height 14
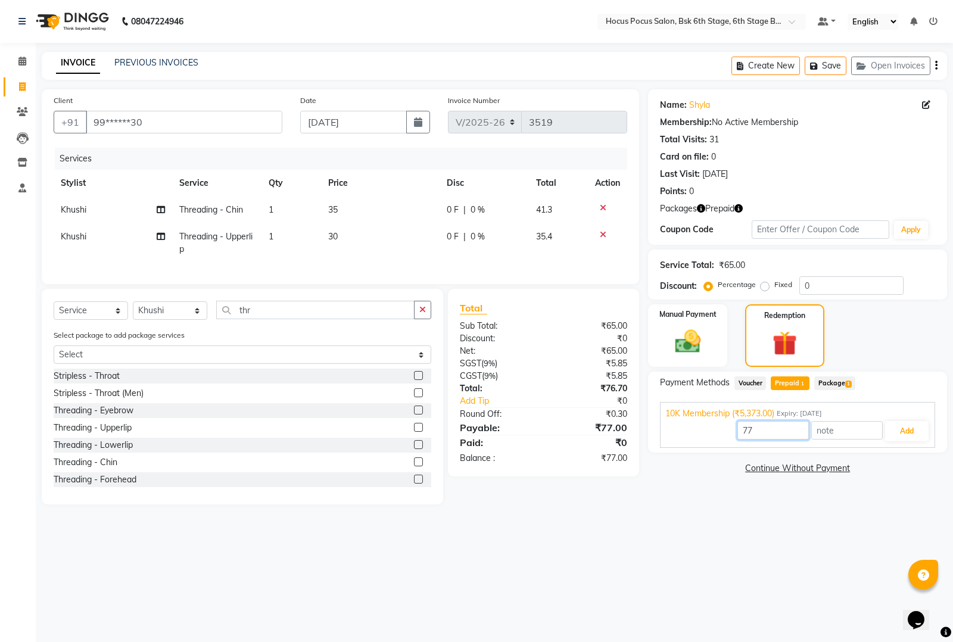
click at [764, 430] on input "77" at bounding box center [773, 430] width 71 height 18
type input "7"
type input "65"
click at [903, 436] on button "Add" at bounding box center [906, 431] width 43 height 20
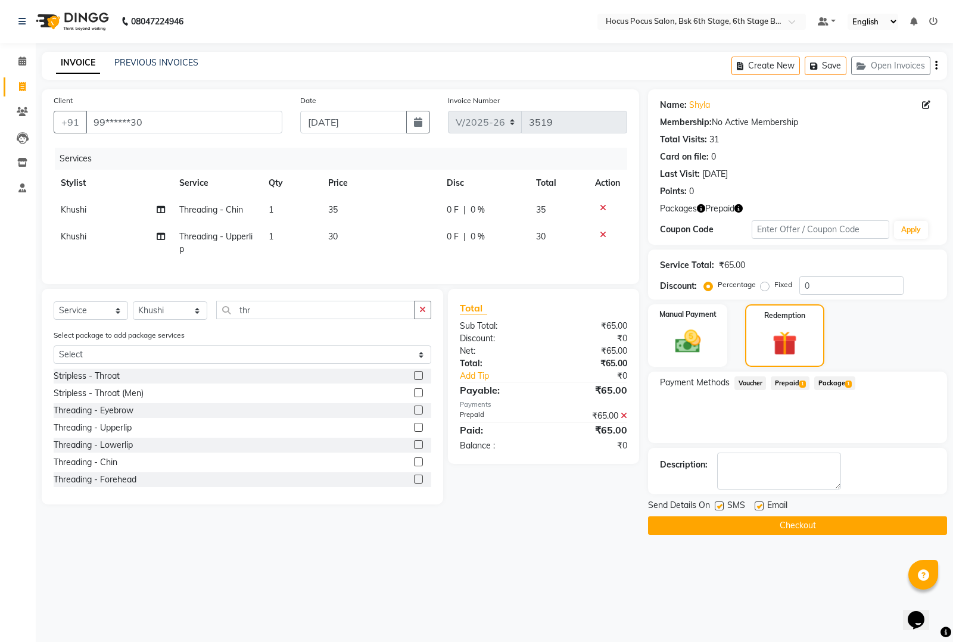
click at [722, 502] on label at bounding box center [719, 506] width 9 height 9
click at [722, 503] on input "checkbox" at bounding box center [719, 507] width 8 height 8
checkbox input "false"
click at [721, 519] on button "Checkout" at bounding box center [797, 526] width 299 height 18
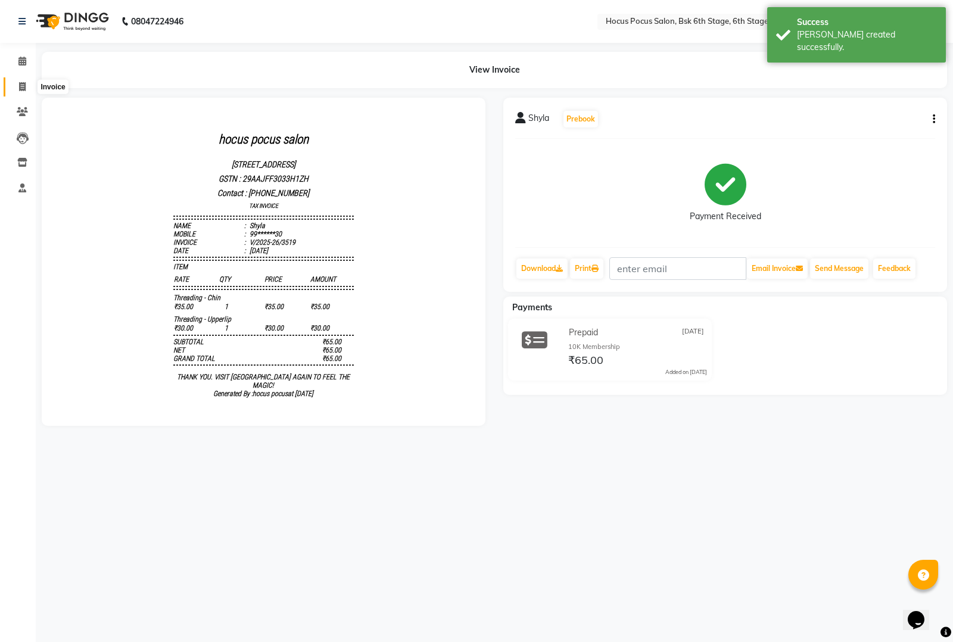
click at [21, 91] on span at bounding box center [22, 87] width 21 height 14
select select "service"
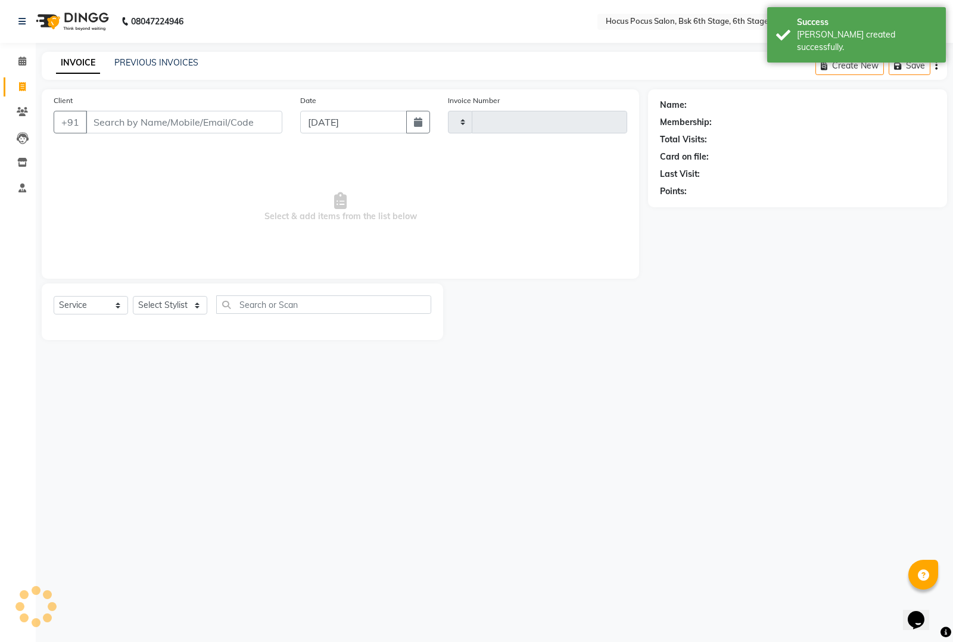
type input "3520"
select select "5242"
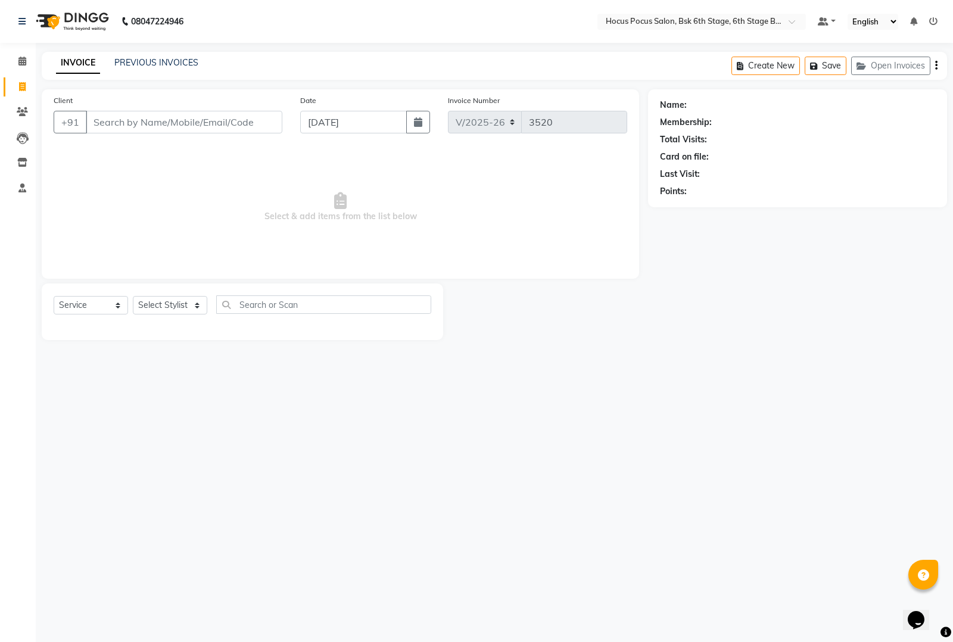
click at [123, 52] on div "INVOICE PREVIOUS INVOICES Create New Save Open Invoices" at bounding box center [495, 66] width 906 height 28
click at [123, 61] on link "PREVIOUS INVOICES" at bounding box center [156, 62] width 84 height 11
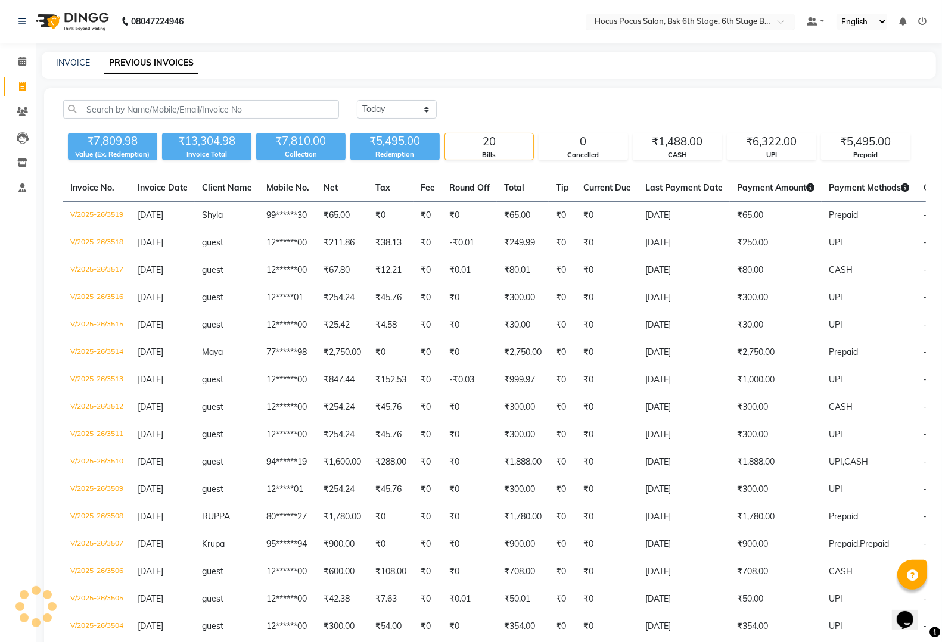
click at [707, 26] on input "text" at bounding box center [678, 23] width 173 height 12
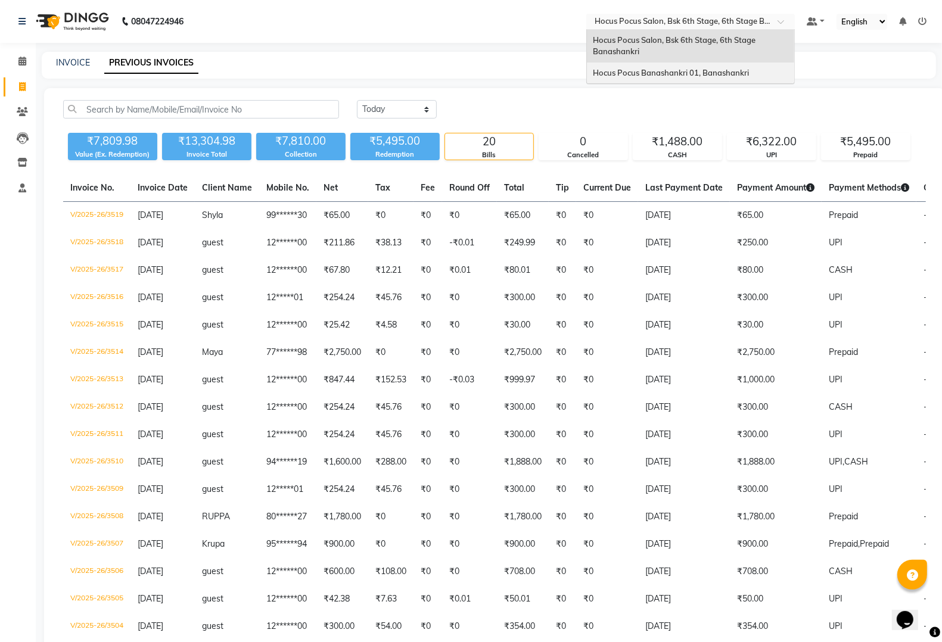
click at [698, 70] on span "Hocus Pocus Banashankri 01, Banashankri" at bounding box center [671, 73] width 156 height 10
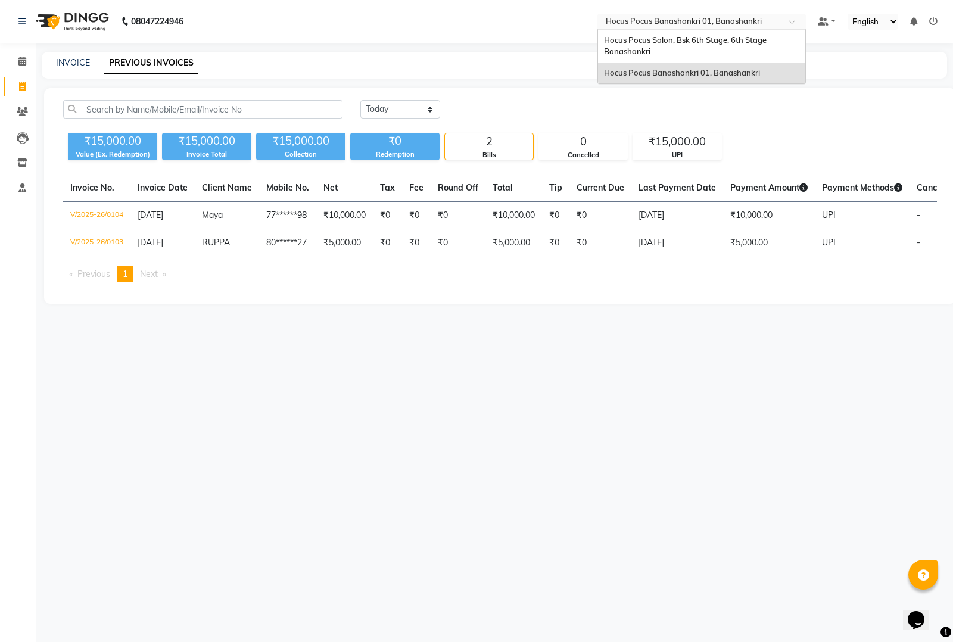
click at [695, 20] on input "text" at bounding box center [690, 23] width 173 height 12
click at [695, 43] on span "Hocus Pocus Salon, Bsk 6th Stage, 6th Stage Banashankri" at bounding box center [686, 45] width 164 height 21
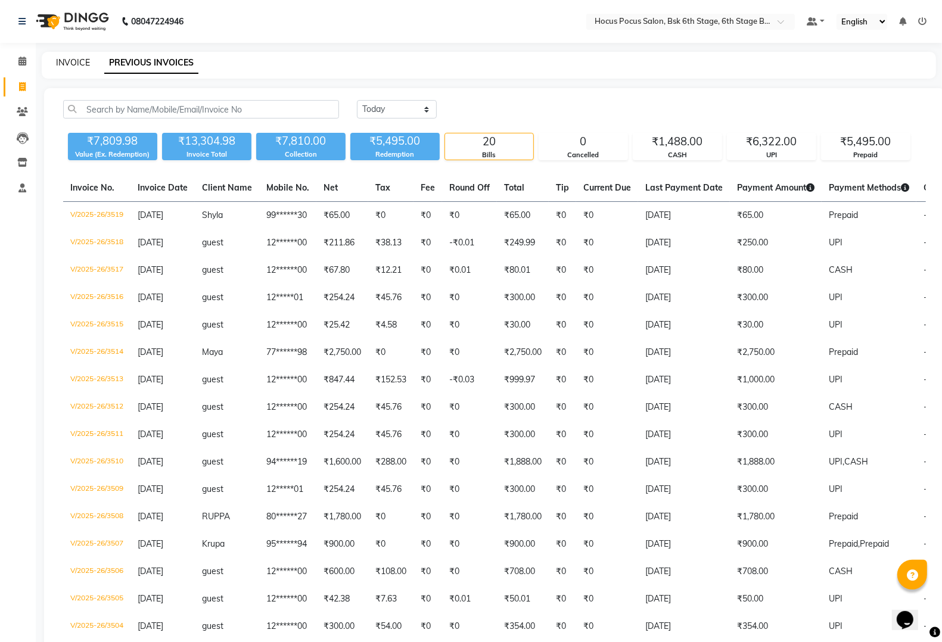
click at [70, 60] on link "INVOICE" at bounding box center [73, 62] width 34 height 11
select select "service"
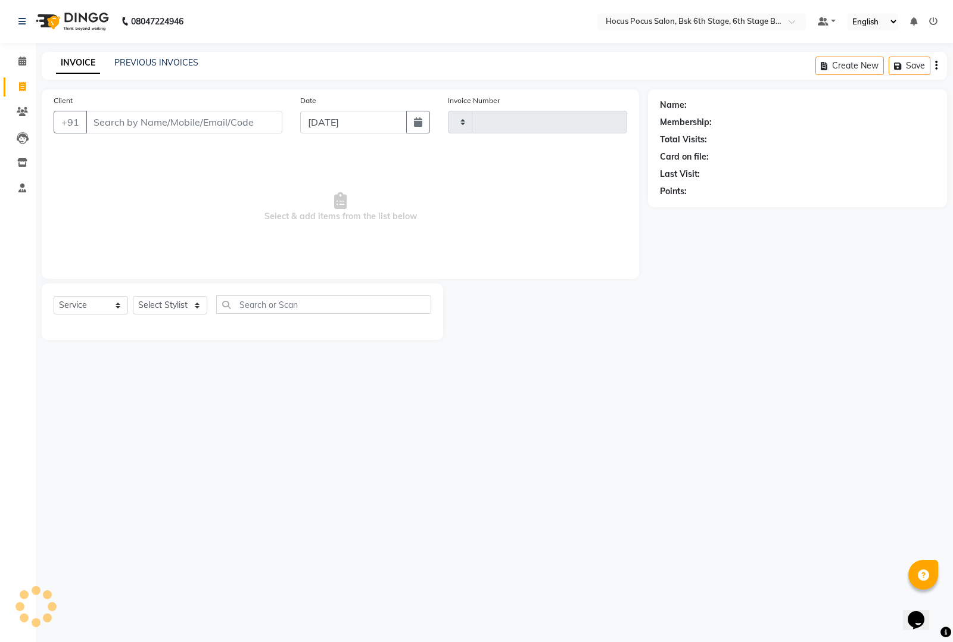
type input "3520"
select select "5242"
